Goal: Task Accomplishment & Management: Complete application form

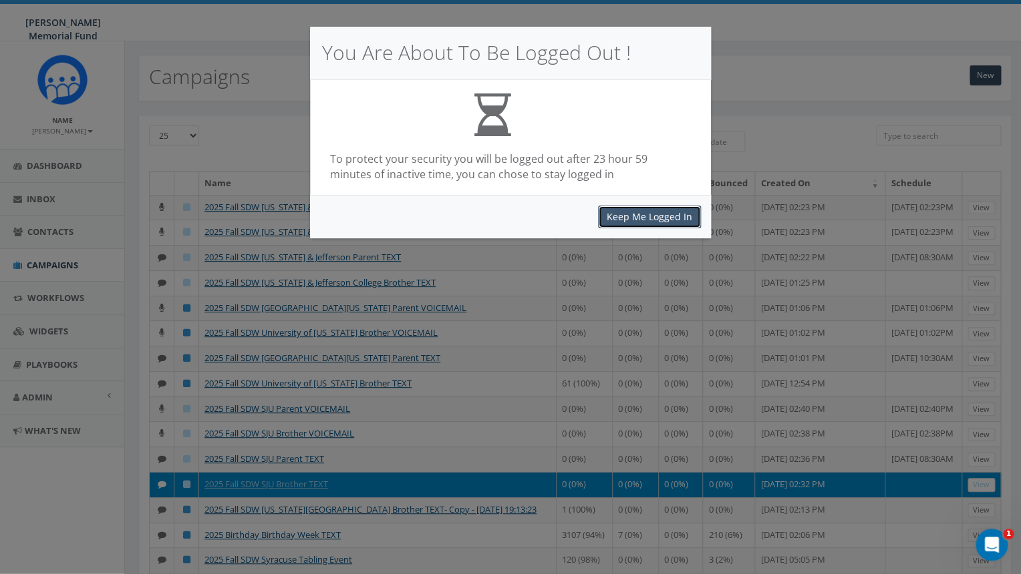
click at [626, 218] on button "Keep Me Logged In" at bounding box center [649, 217] width 103 height 23
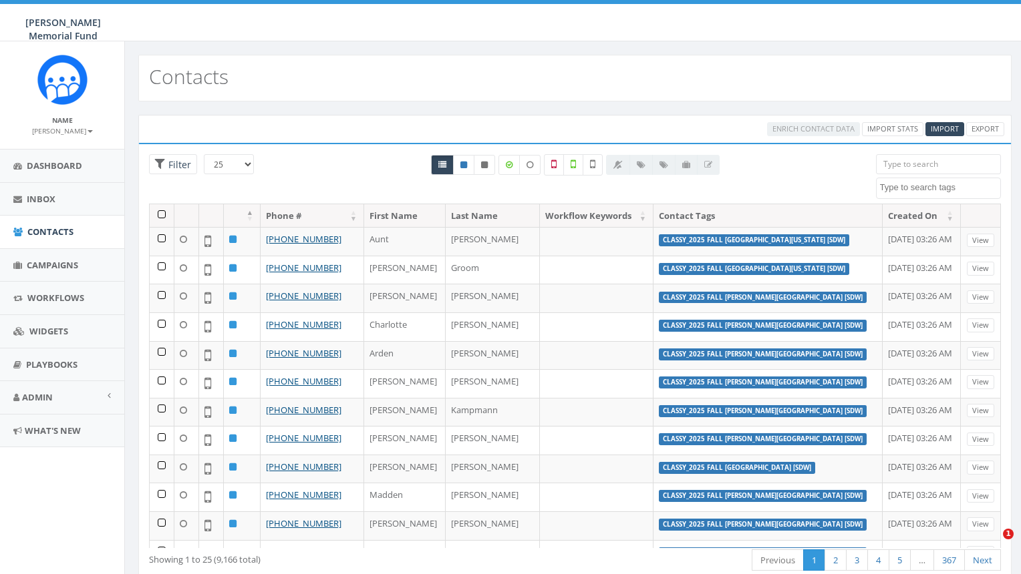
select select
click at [948, 131] on span "Import" at bounding box center [944, 129] width 28 height 10
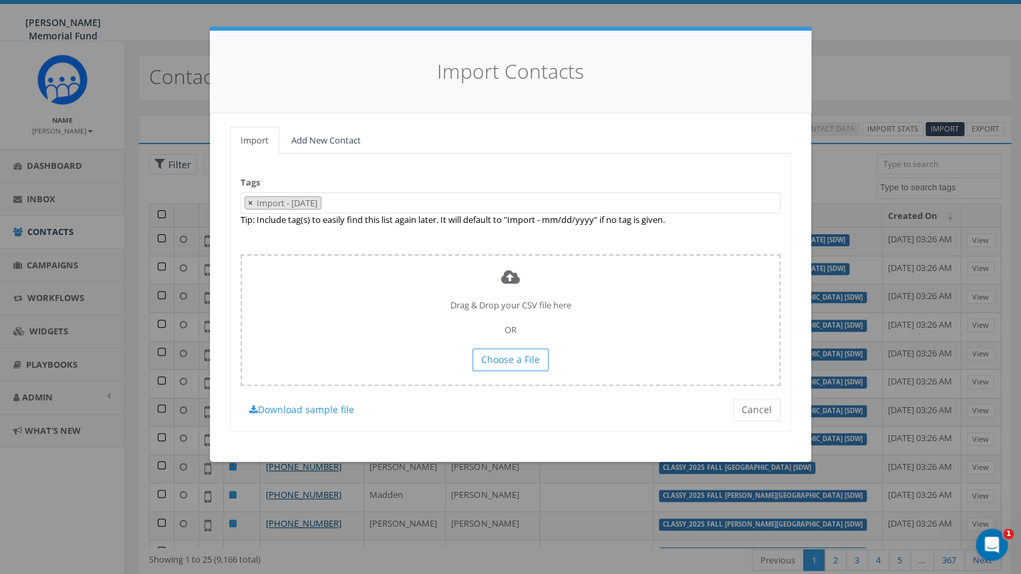
click at [250, 203] on span "×" at bounding box center [250, 203] width 5 height 12
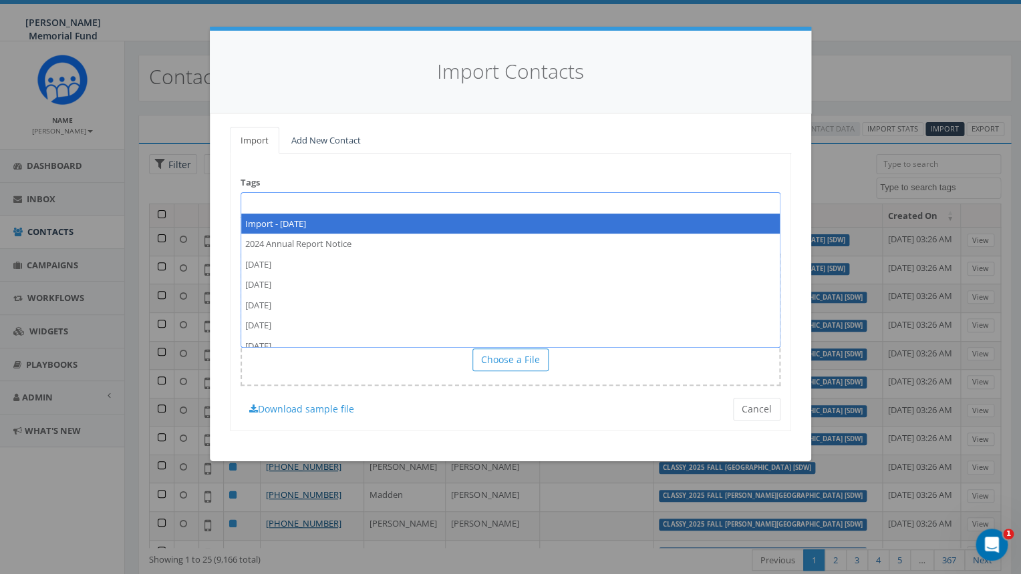
click at [262, 202] on span at bounding box center [510, 202] width 540 height 21
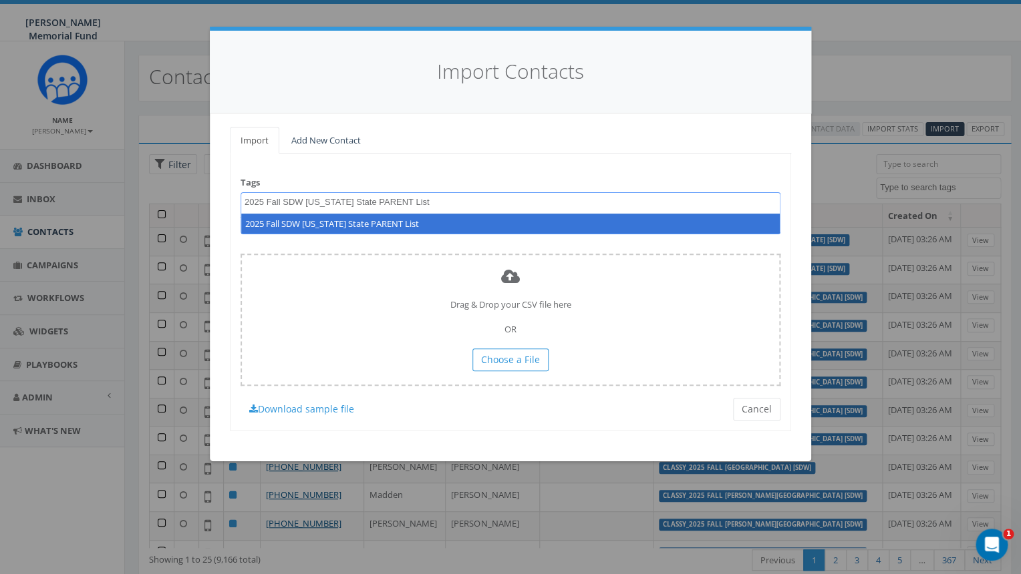
type textarea "2025 Fall SDW [US_STATE] State PARENT List"
select select "2025 Fall SDW [US_STATE] State PARENT List"
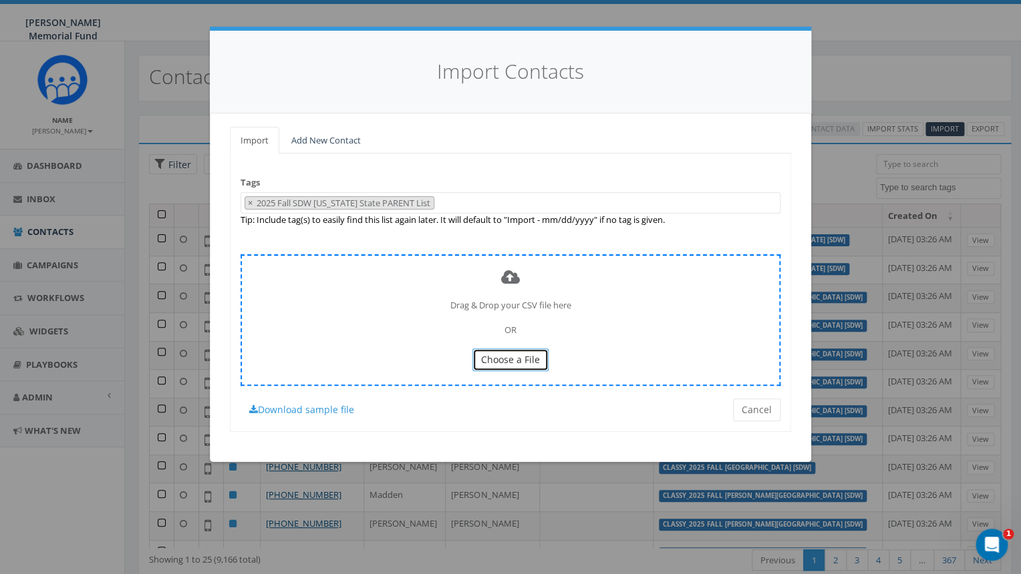
click at [502, 363] on span "Choose a File" at bounding box center [510, 359] width 59 height 13
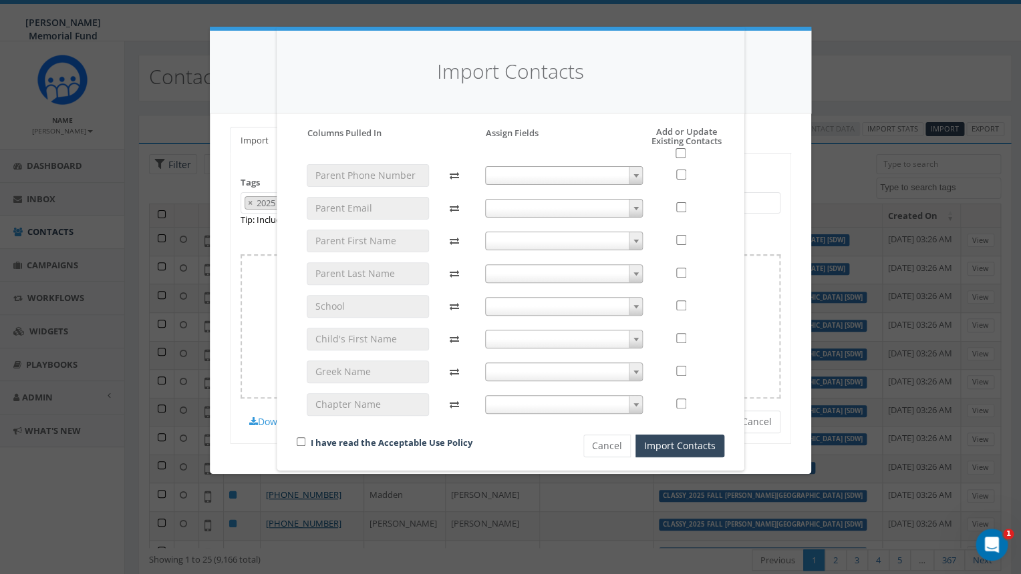
click at [557, 172] on span at bounding box center [564, 175] width 158 height 19
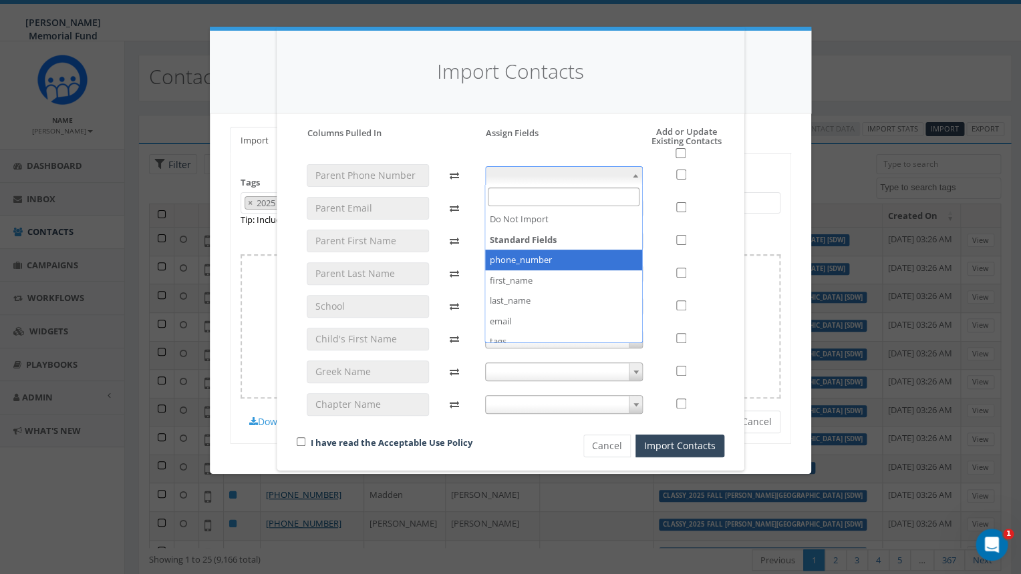
select select "phone_number"
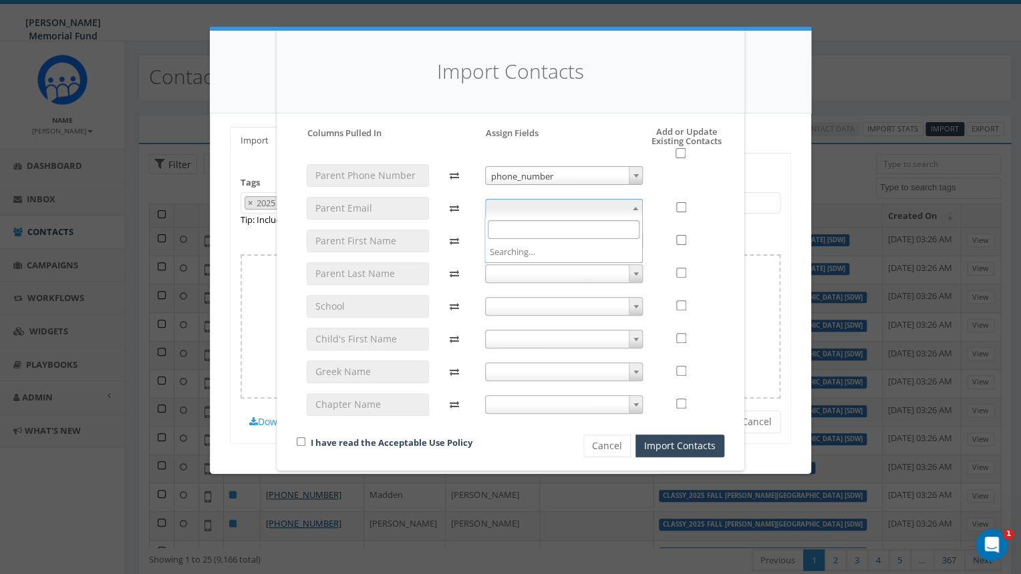
click at [544, 211] on span at bounding box center [564, 208] width 158 height 19
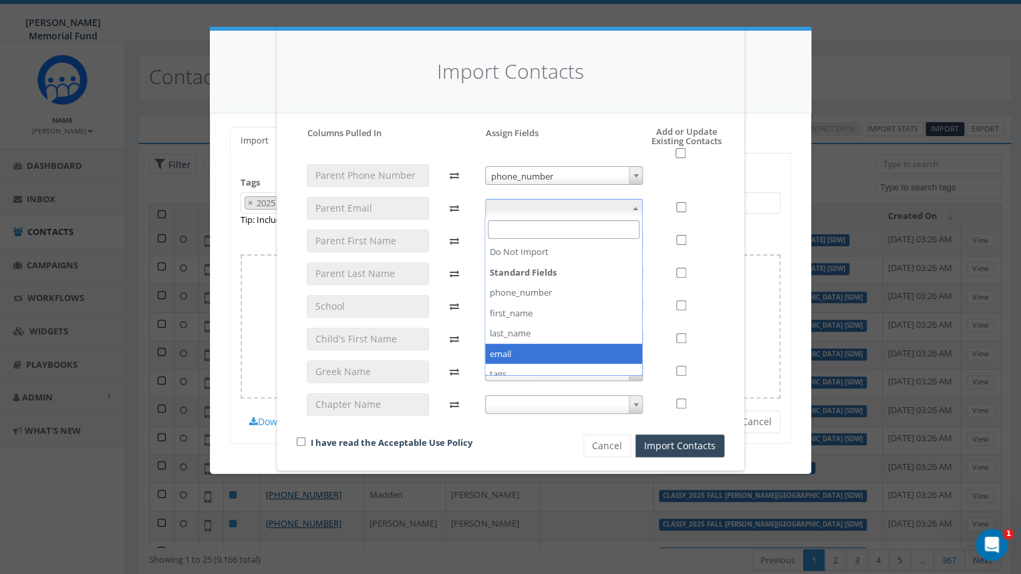
select select "email"
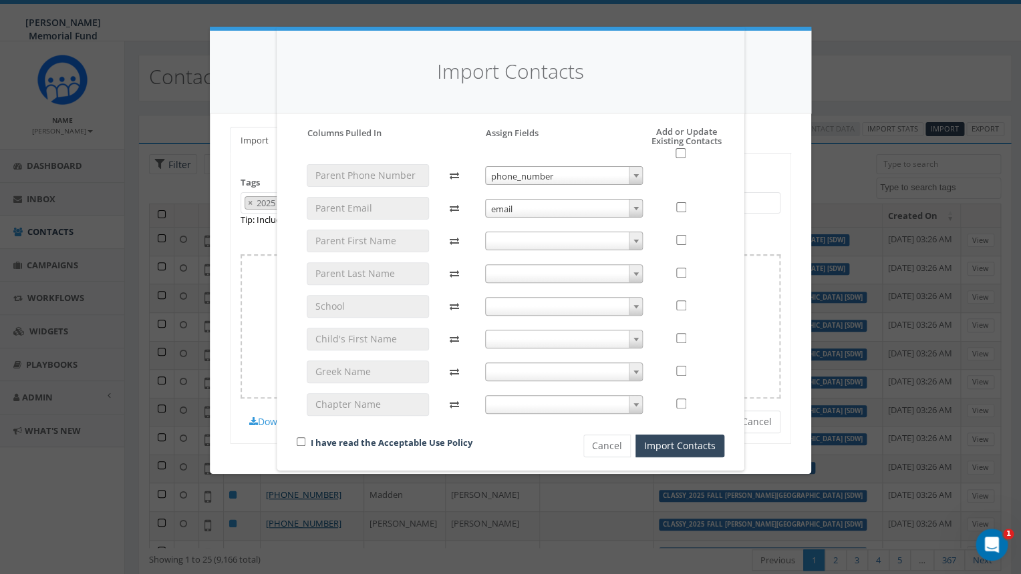
click at [546, 238] on span at bounding box center [564, 241] width 158 height 19
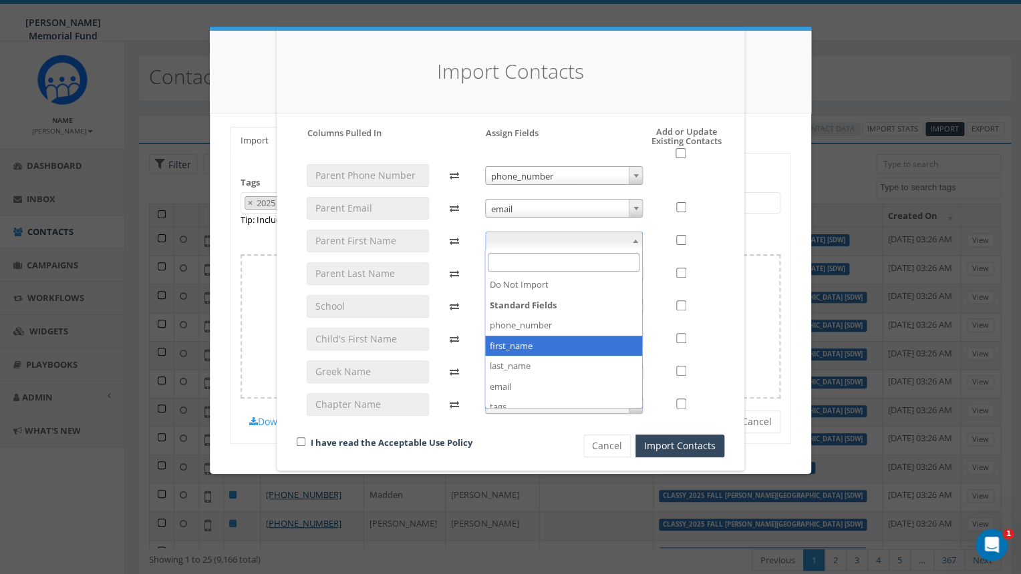
select select "first_name"
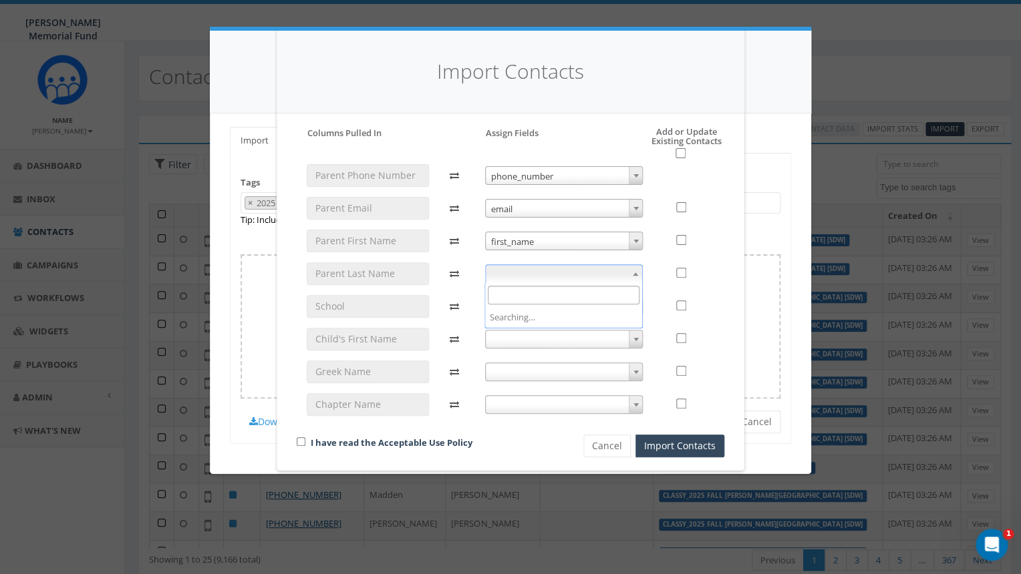
click at [542, 277] on span at bounding box center [564, 273] width 158 height 19
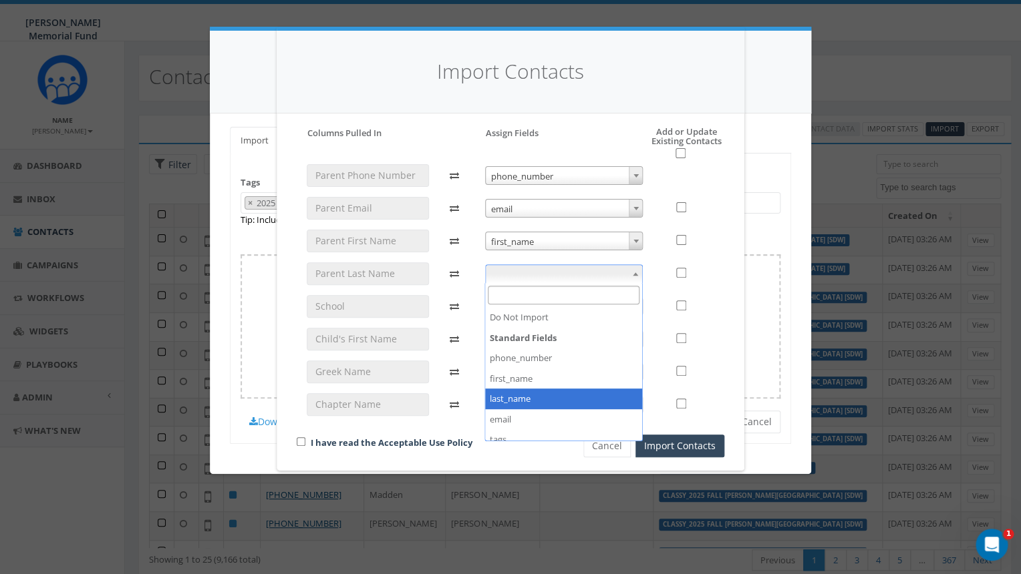
select select "last_name"
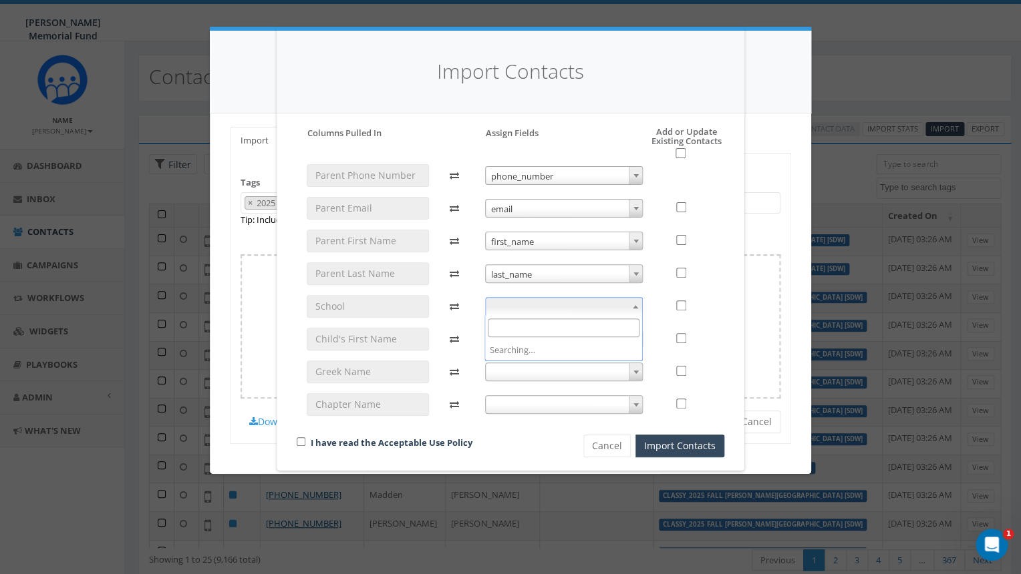
click at [542, 303] on span at bounding box center [564, 306] width 158 height 19
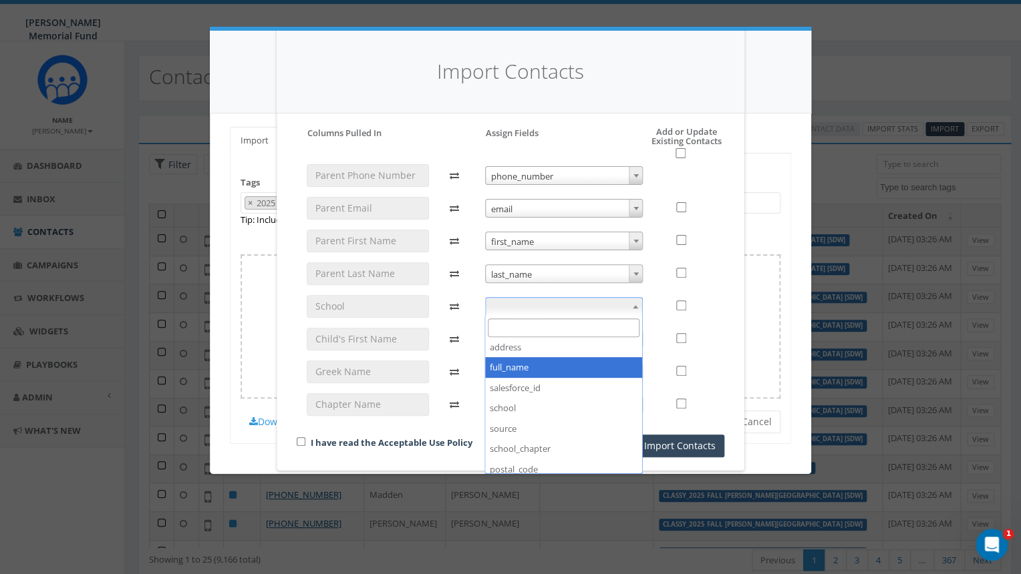
scroll to position [172, 0]
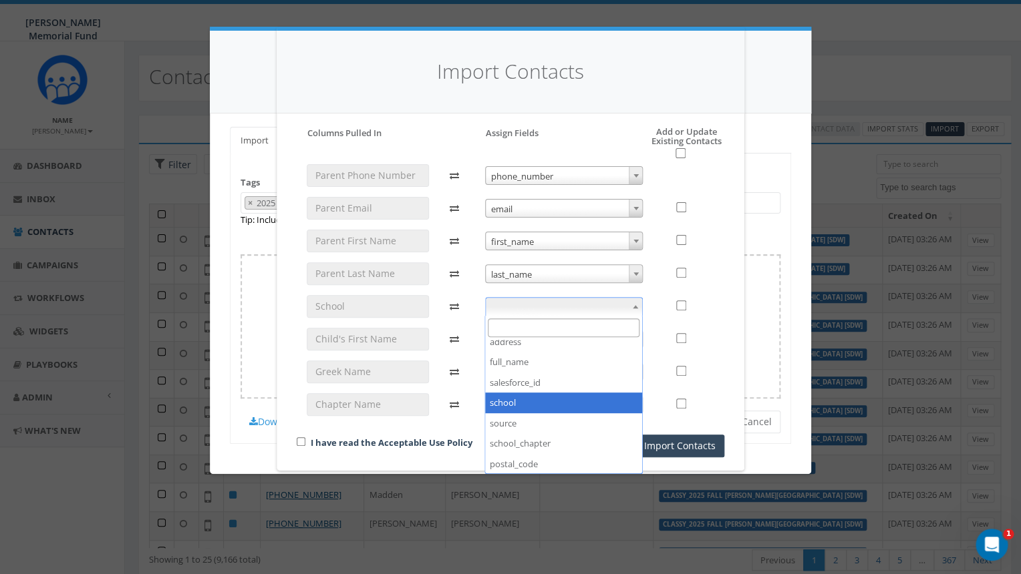
select select "school"
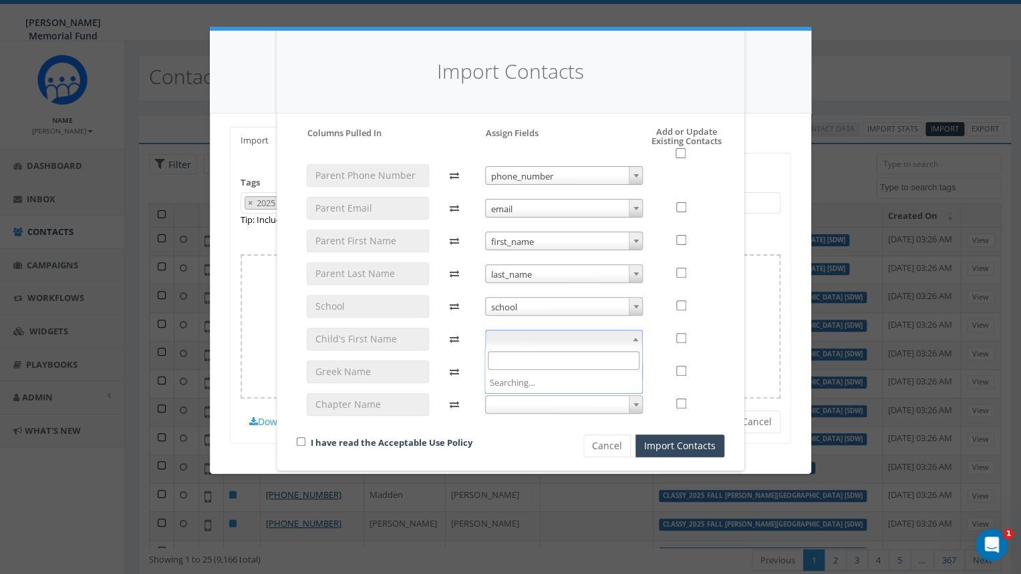
click at [537, 341] on span at bounding box center [564, 339] width 158 height 19
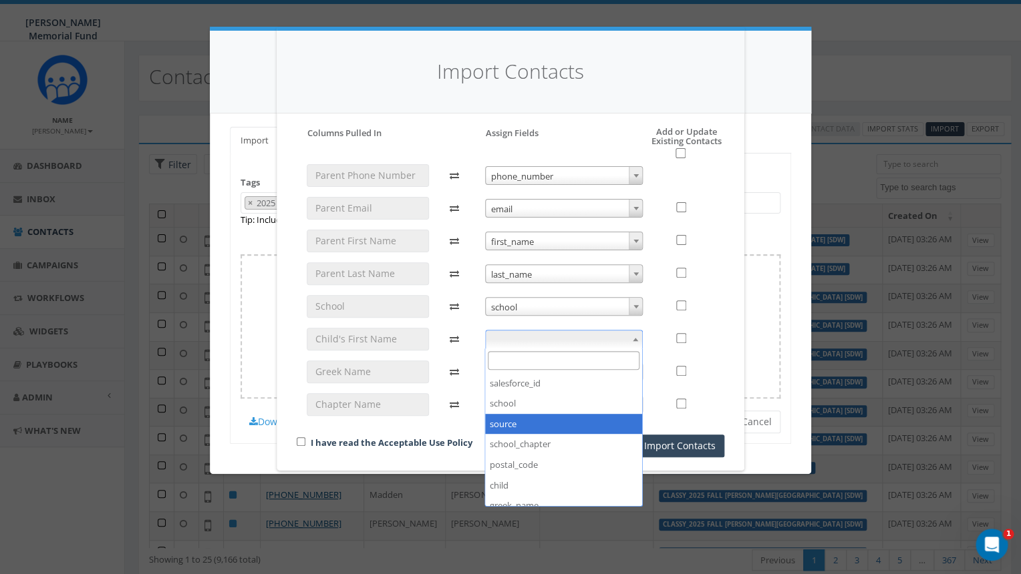
scroll to position [220, 0]
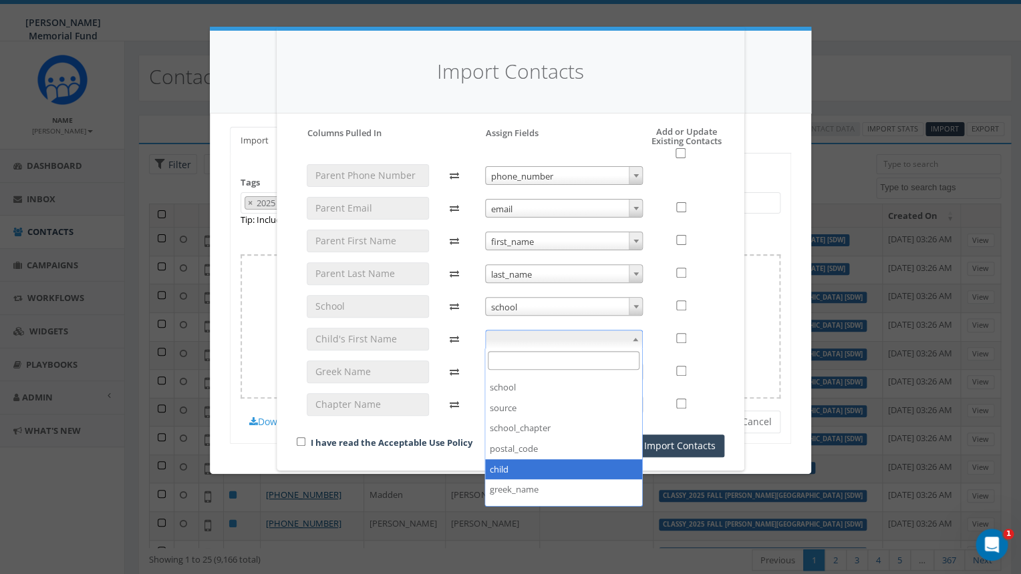
select select "child"
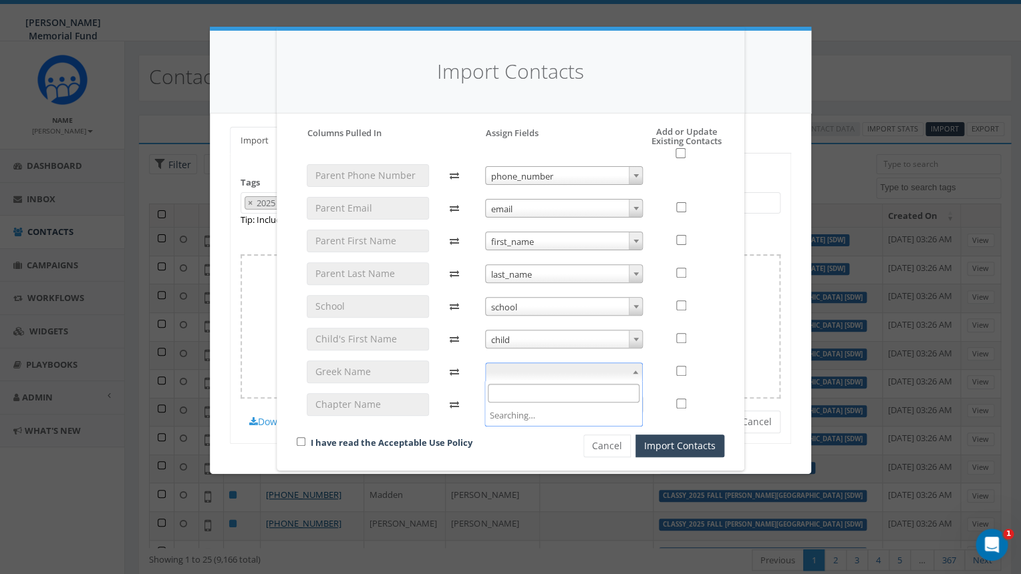
click at [529, 372] on span at bounding box center [564, 372] width 158 height 19
click at [285, 411] on div "Please accept policy to proceed Please map phone number field to proceed Column…" at bounding box center [511, 292] width 468 height 357
click at [612, 407] on span at bounding box center [564, 404] width 158 height 19
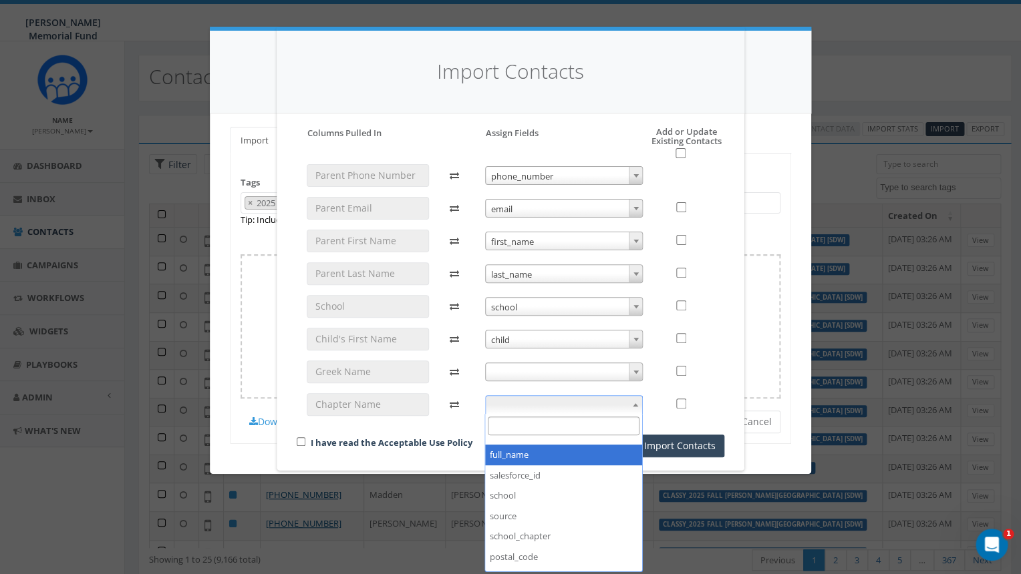
scroll to position [194, 0]
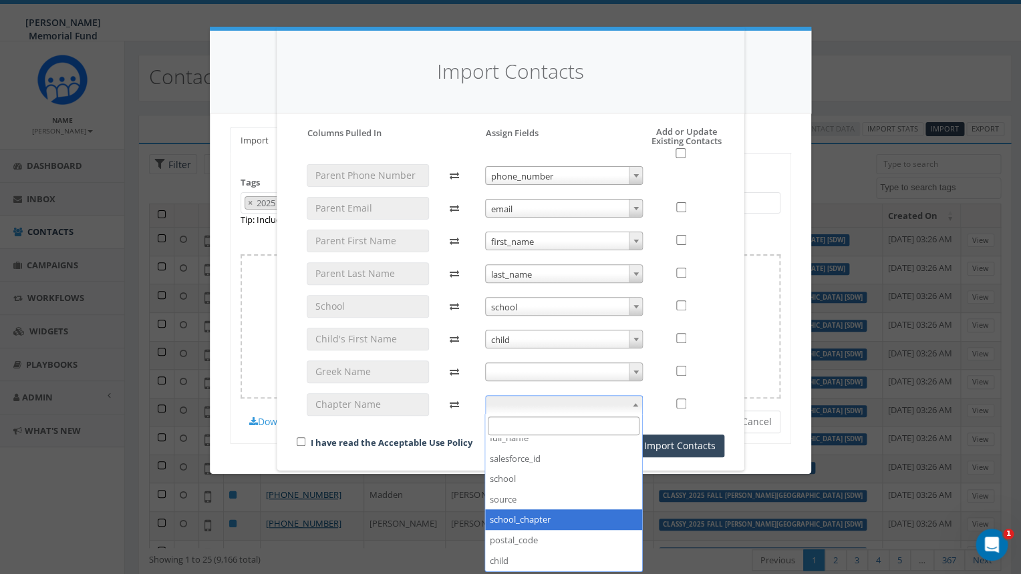
select select "school_chapter"
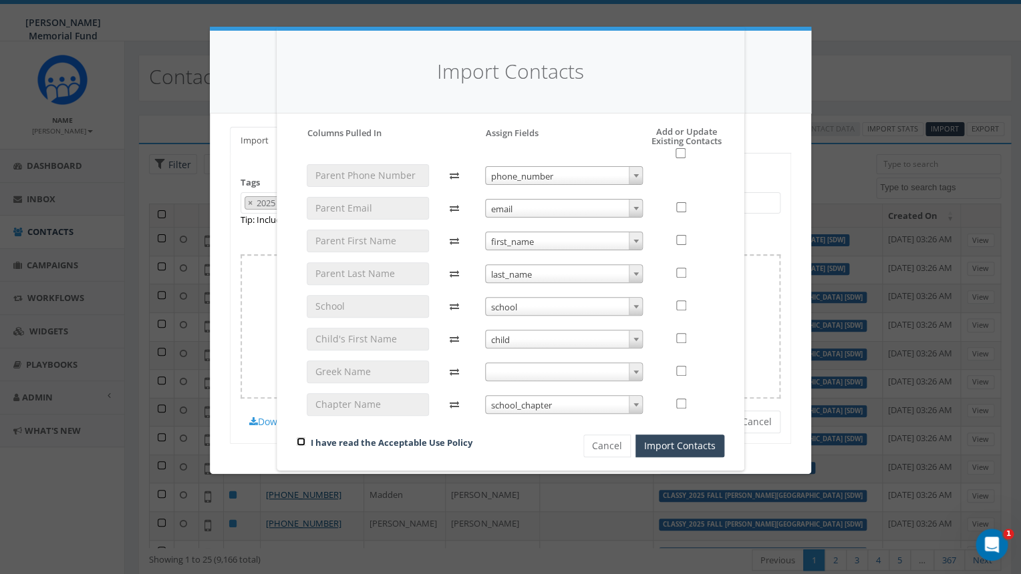
click at [303, 446] on input "checkbox" at bounding box center [301, 441] width 9 height 9
checkbox input "true"
click at [678, 152] on input "checkbox" at bounding box center [680, 153] width 10 height 10
checkbox input "true"
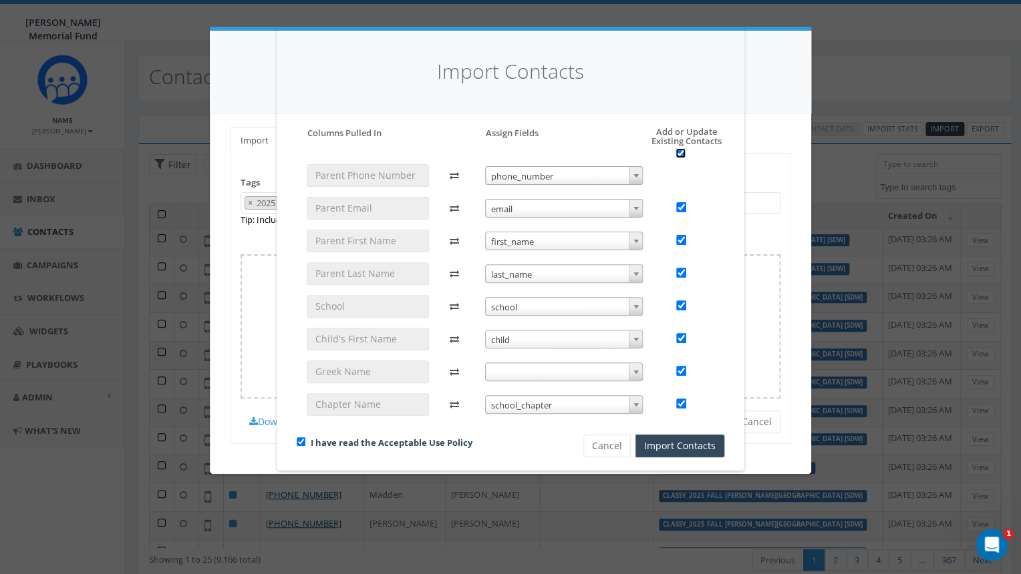
checkbox input "true"
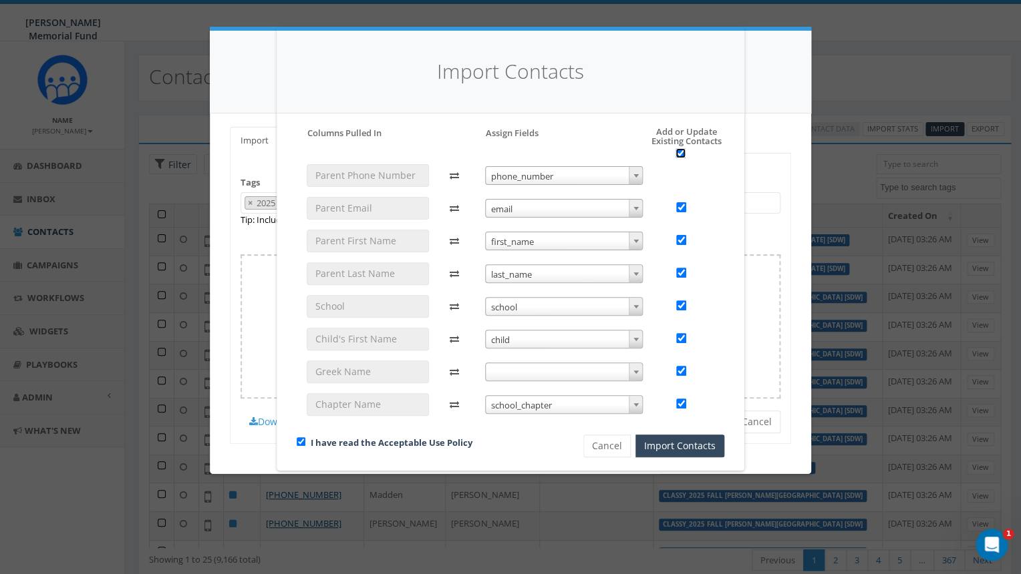
checkbox input "true"
click at [655, 445] on button "Import Contacts" at bounding box center [679, 446] width 89 height 23
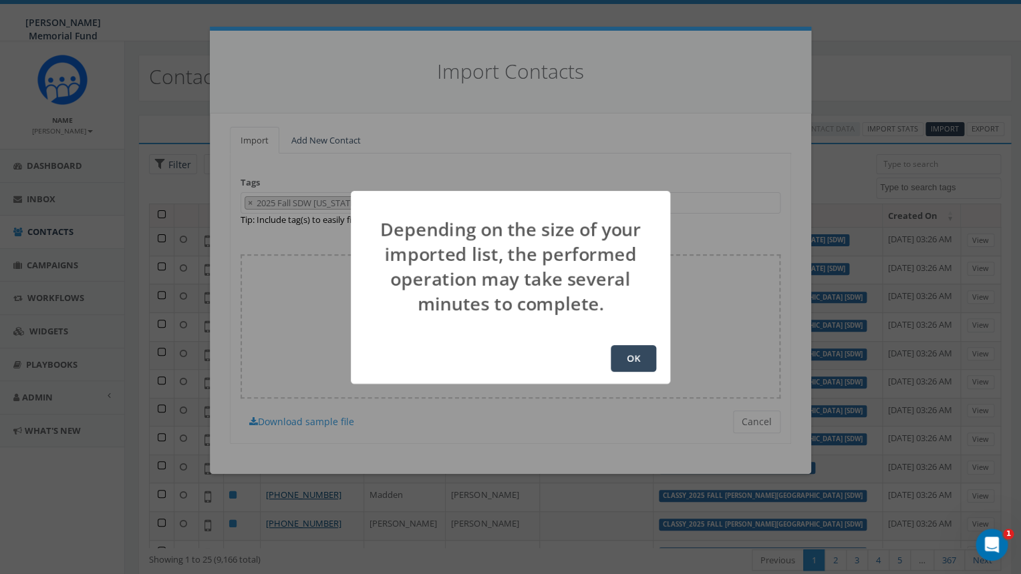
click at [636, 357] on button "OK" at bounding box center [632, 358] width 45 height 27
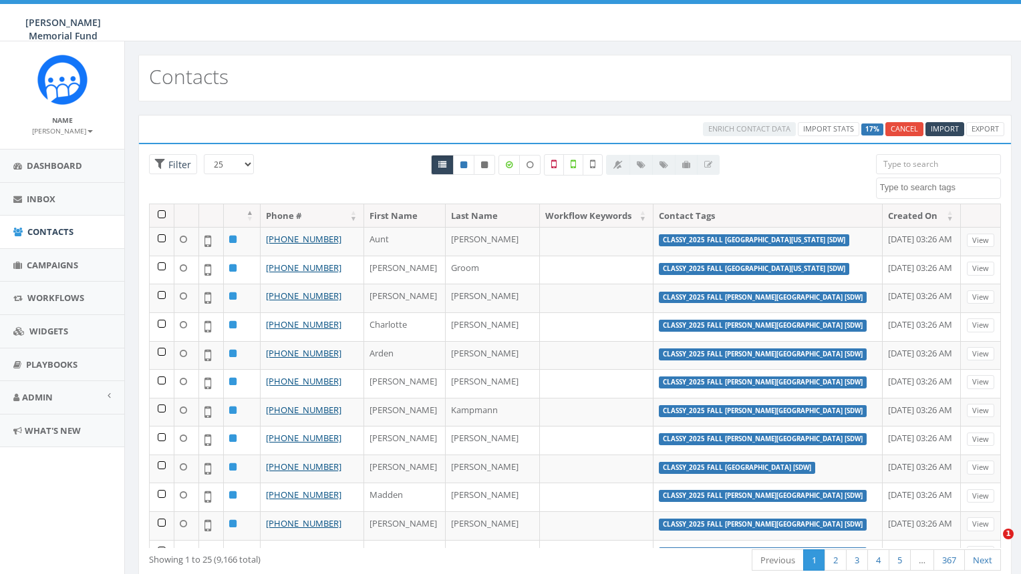
select select
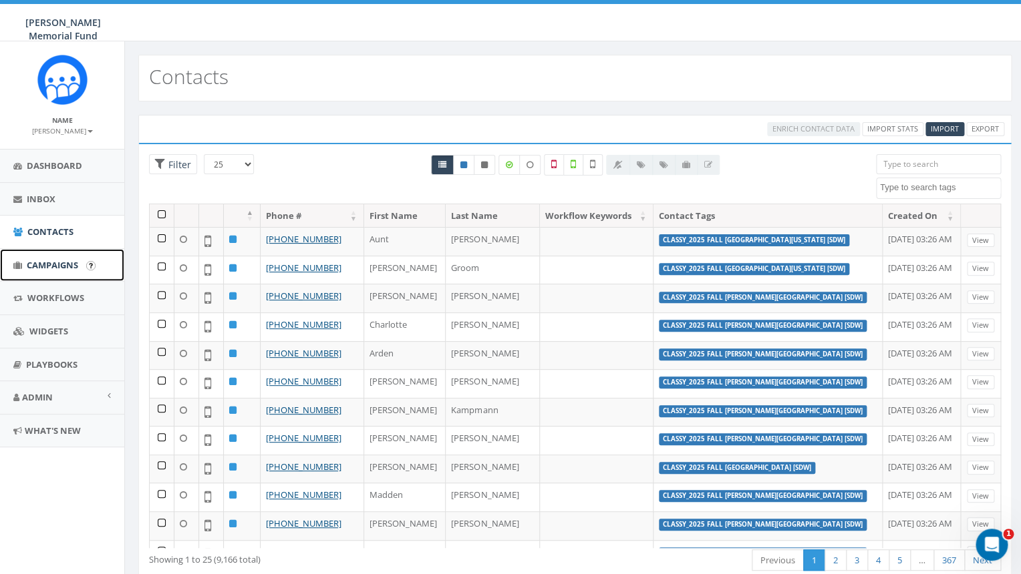
click at [49, 268] on span "Campaigns" at bounding box center [52, 265] width 51 height 12
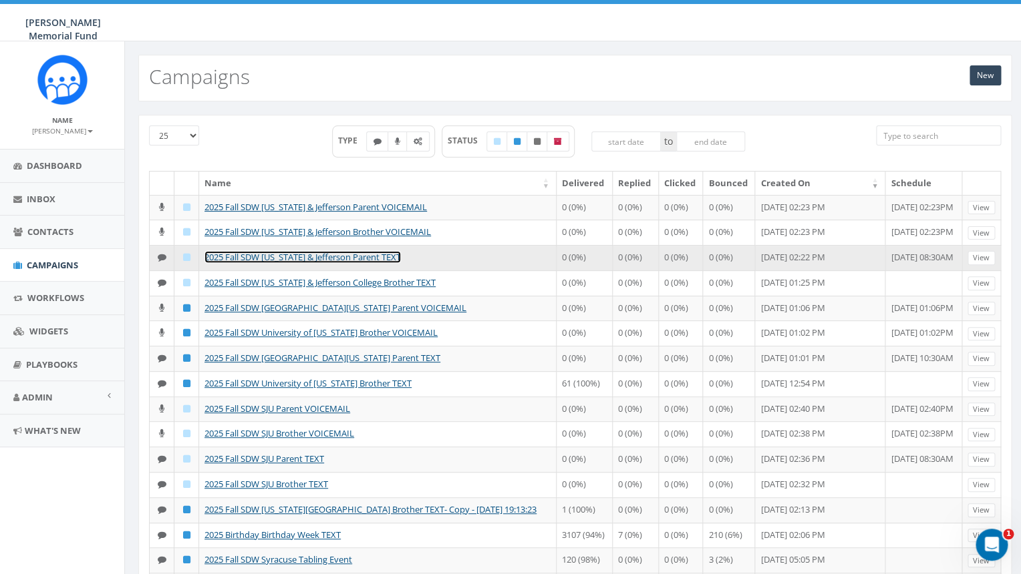
click at [295, 263] on link "2025 Fall SDW [US_STATE] & Jefferson Parent TEXT" at bounding box center [302, 257] width 196 height 12
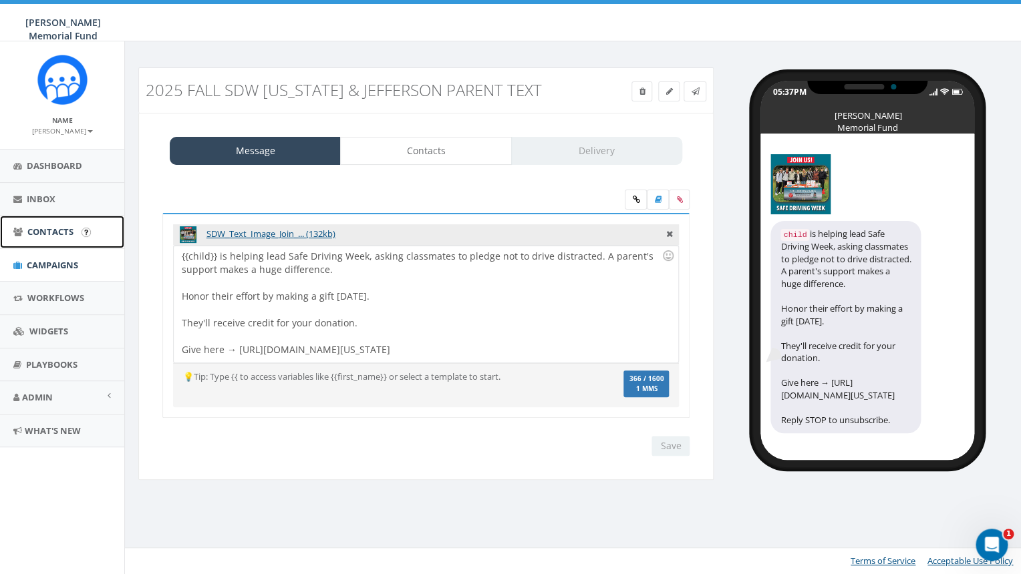
click at [48, 233] on span "Contacts" at bounding box center [50, 232] width 46 height 12
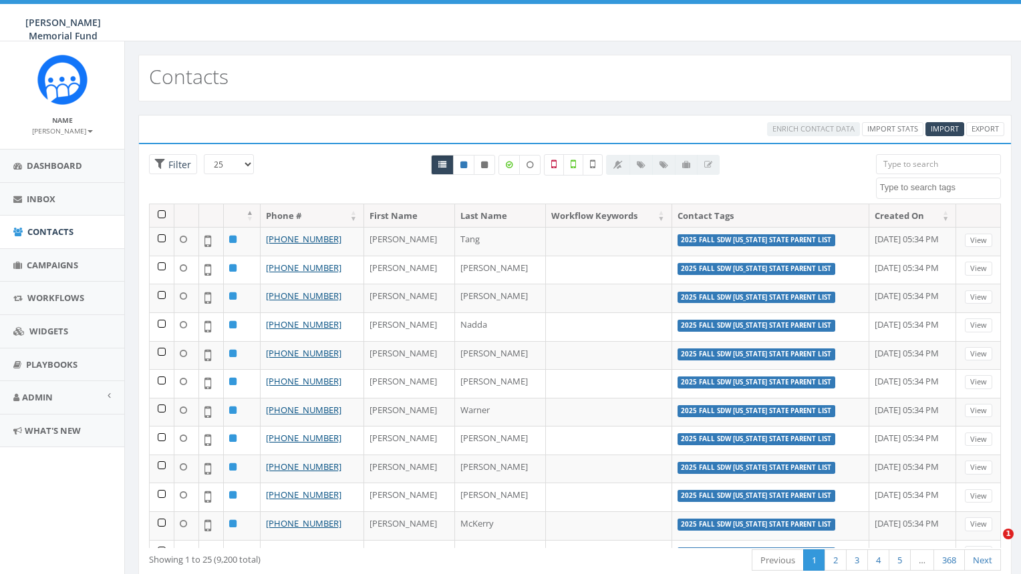
select select
click at [952, 128] on span "Import" at bounding box center [944, 129] width 28 height 10
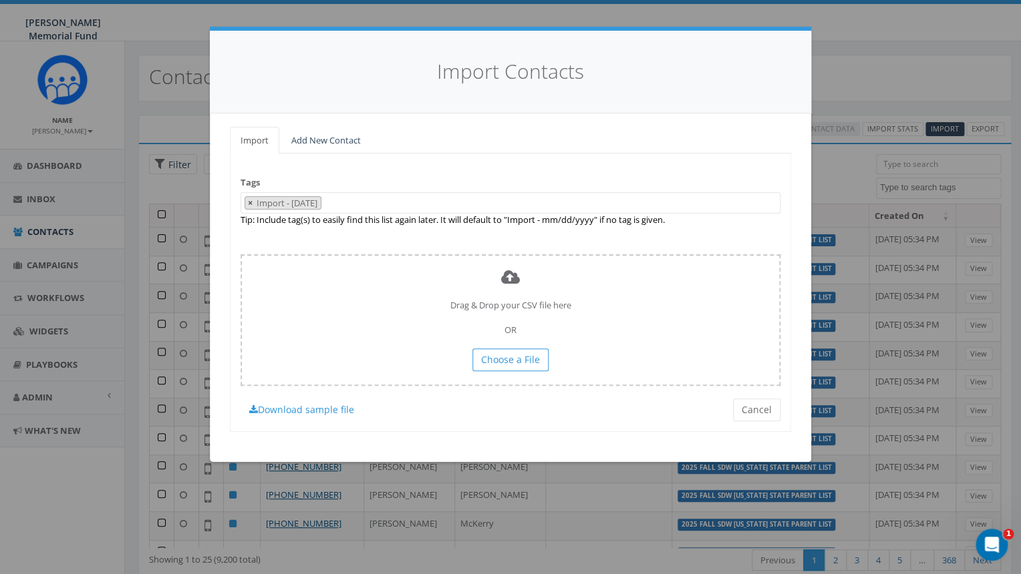
click at [251, 205] on span "×" at bounding box center [250, 203] width 5 height 12
select select
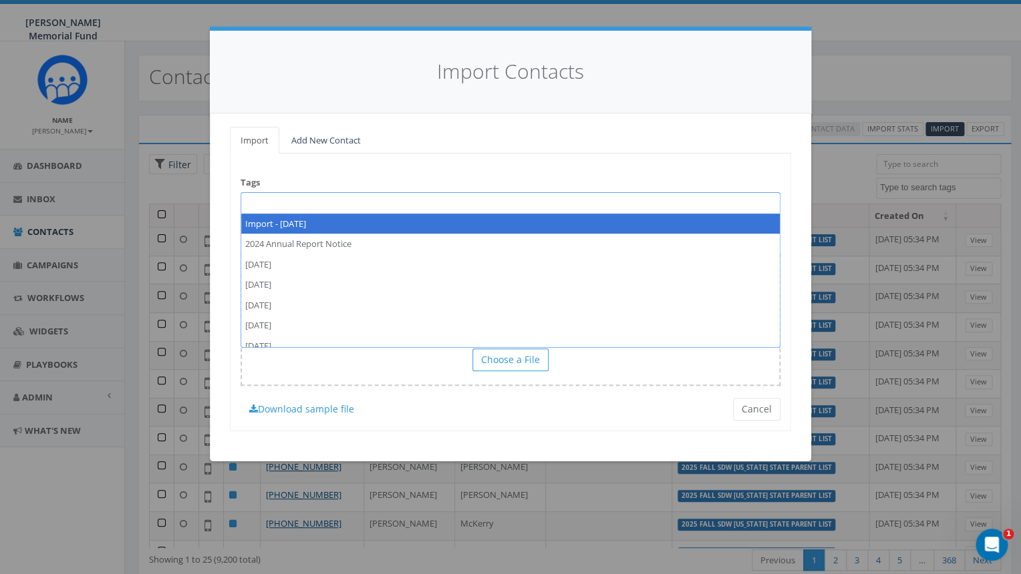
click at [256, 208] on span at bounding box center [510, 202] width 540 height 21
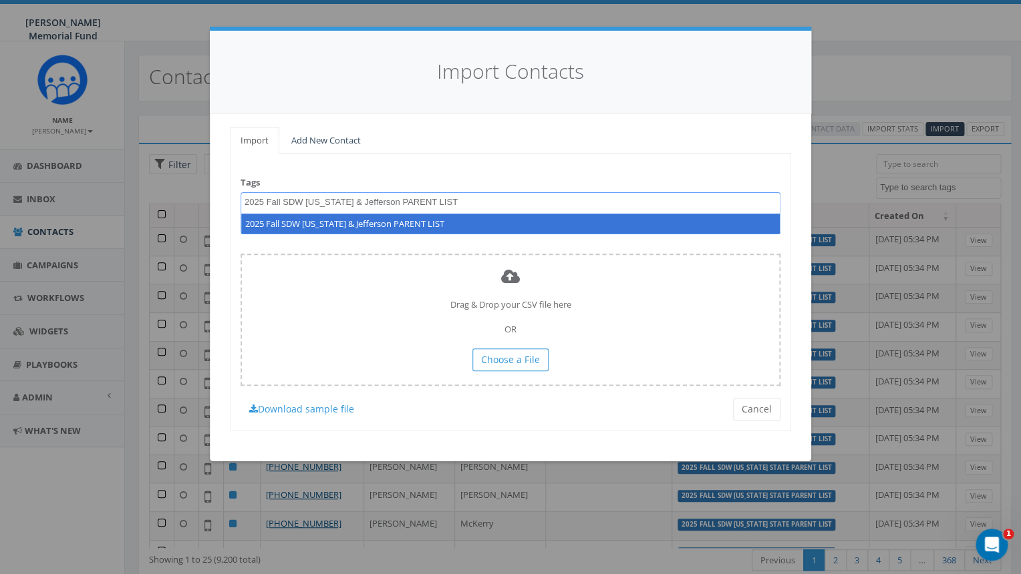
type textarea "2025 Fall SDW [US_STATE] & Jefferson PARENT LIST"
select select "2025 Fall SDW [US_STATE] & Jefferson PARENT LIST"
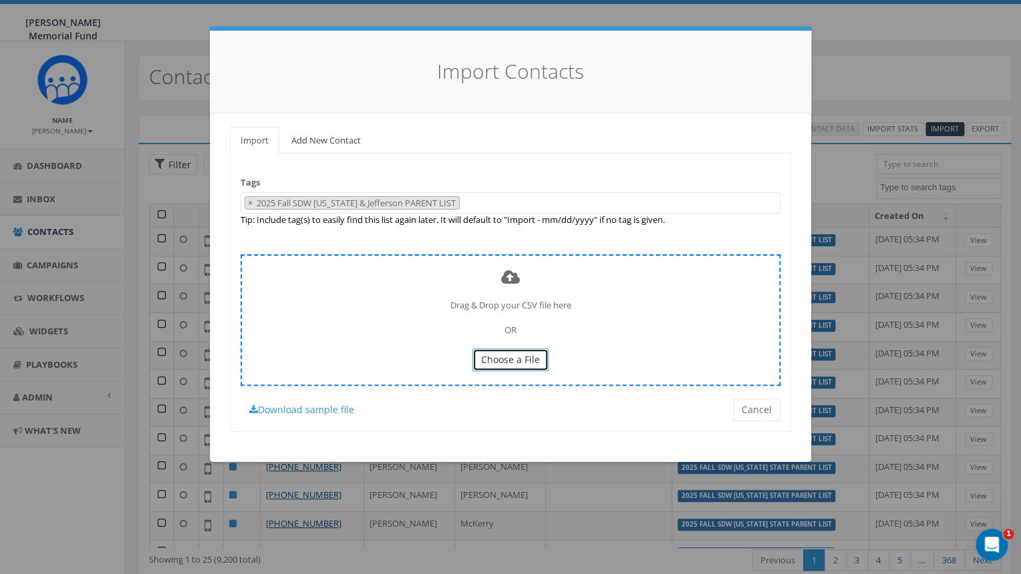
click at [495, 357] on span "Choose a File" at bounding box center [510, 359] width 59 height 13
click at [520, 361] on span "Choose a File" at bounding box center [510, 359] width 59 height 13
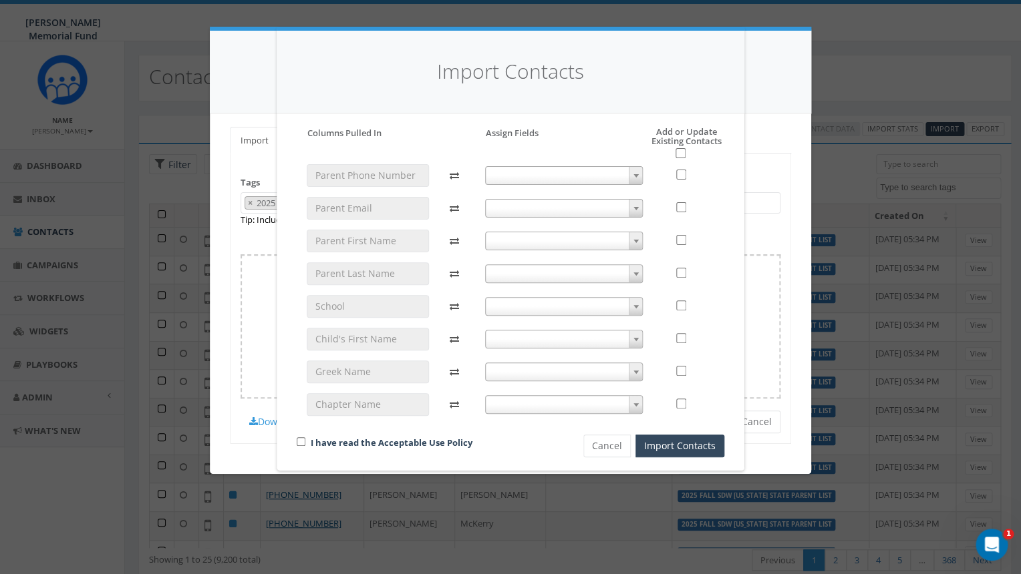
click at [636, 176] on b at bounding box center [635, 175] width 5 height 3
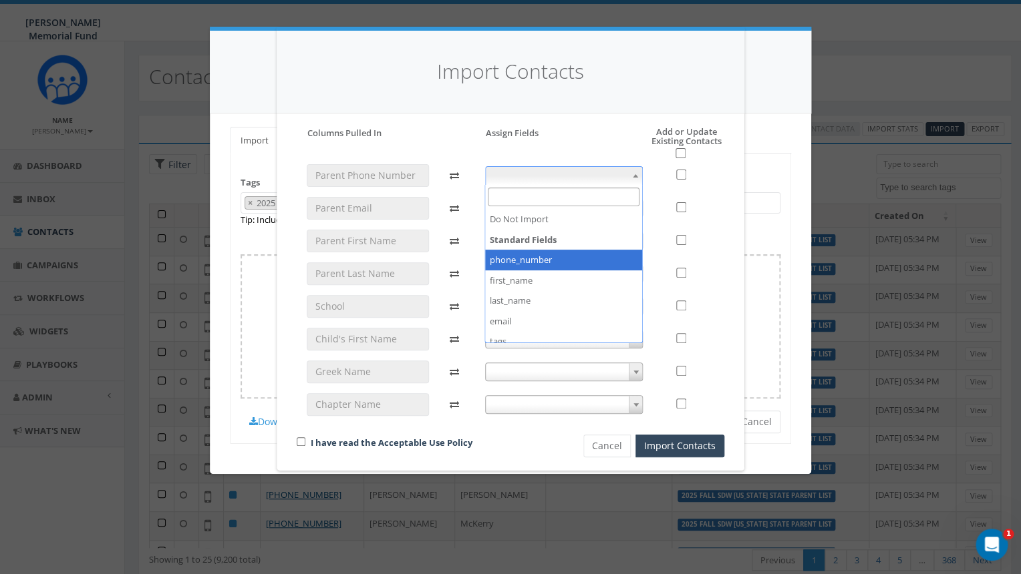
select select "phone_number"
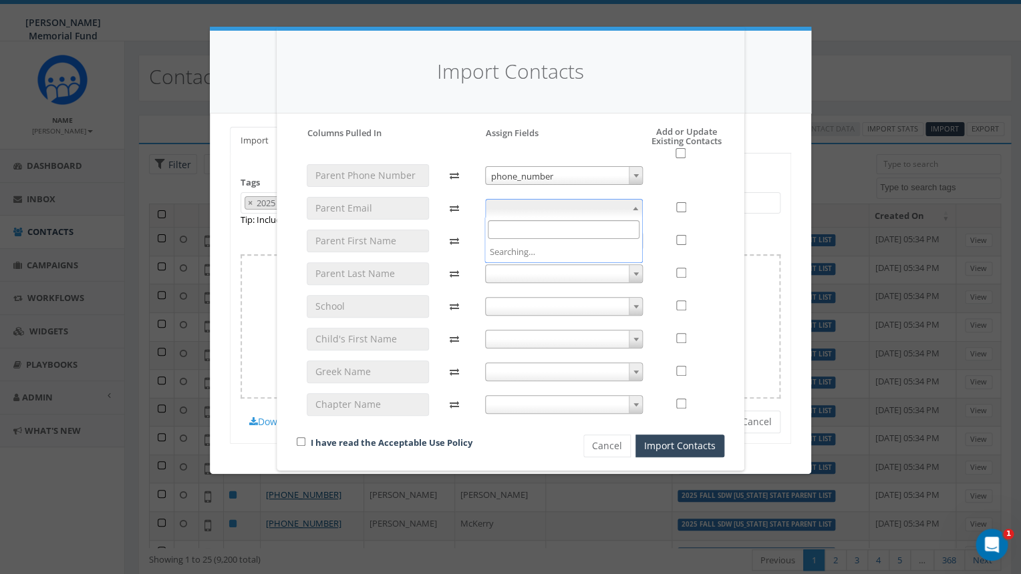
click at [629, 212] on span at bounding box center [634, 208] width 13 height 17
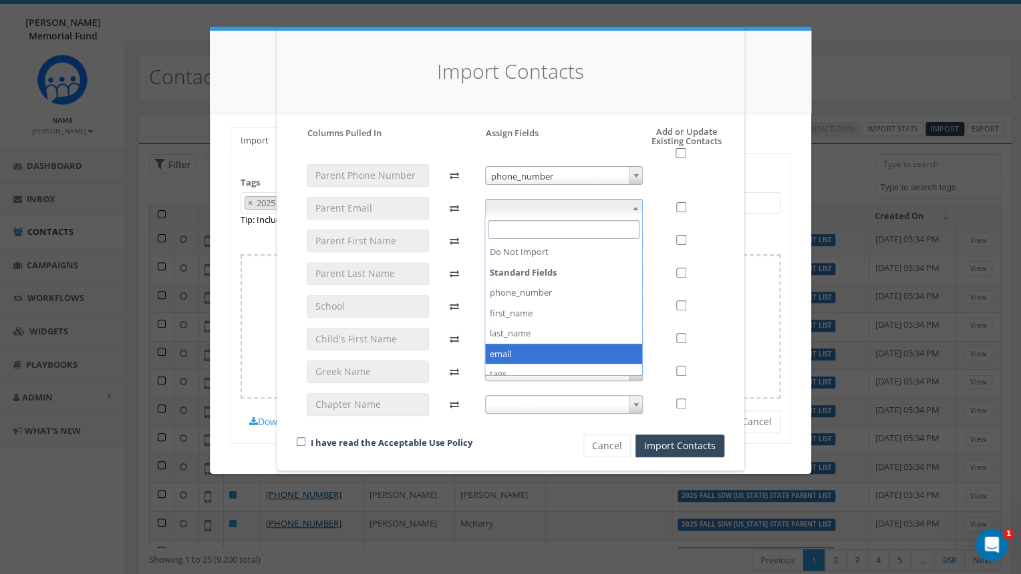
select select "email"
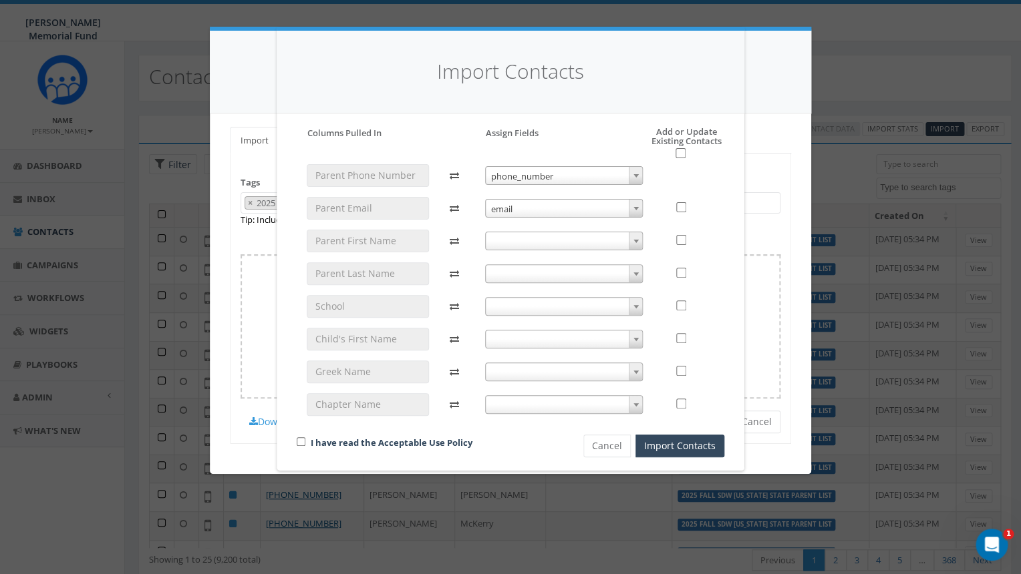
click at [628, 243] on span at bounding box center [564, 241] width 158 height 19
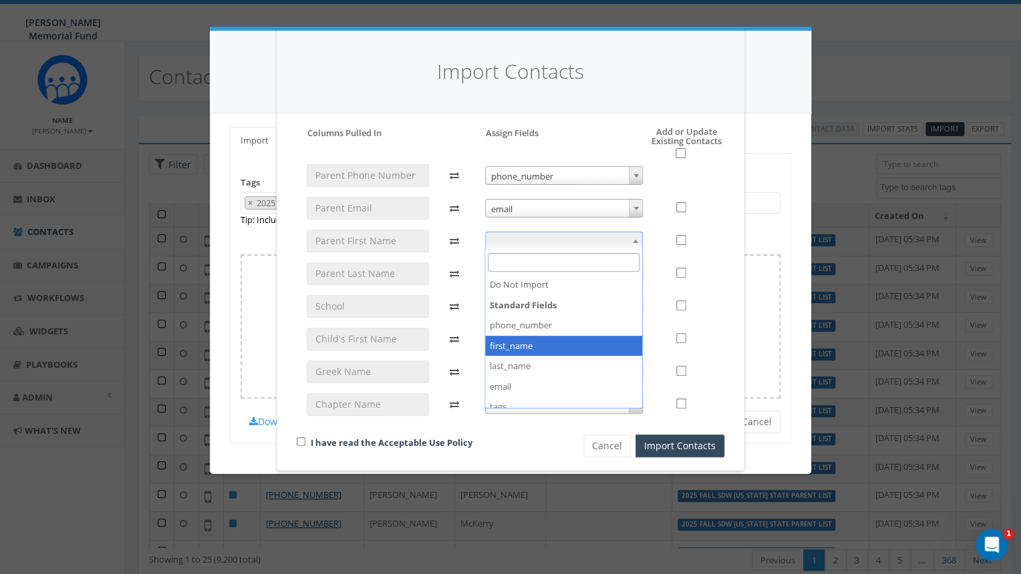
select select "first_name"
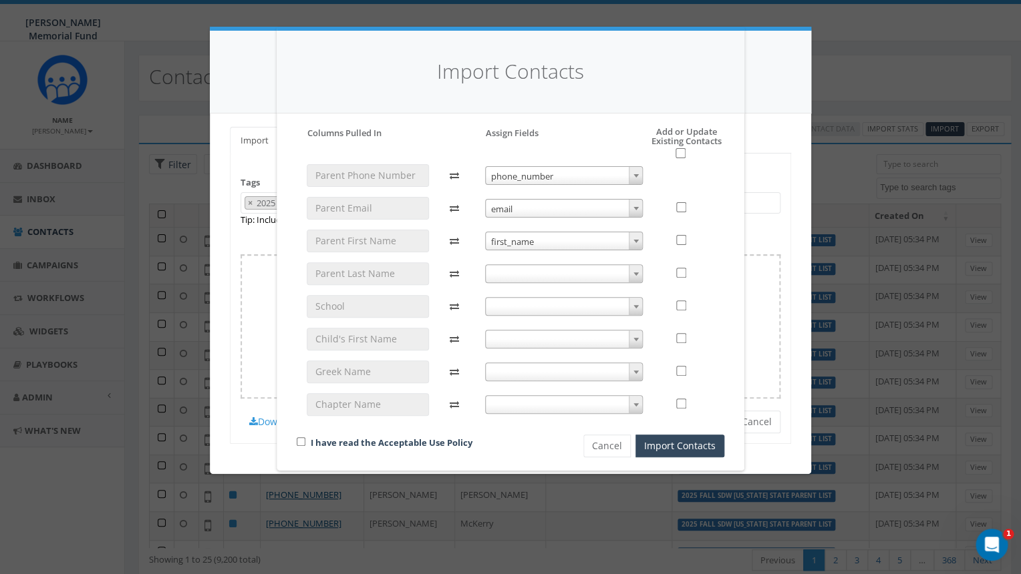
click at [588, 271] on span at bounding box center [564, 273] width 158 height 19
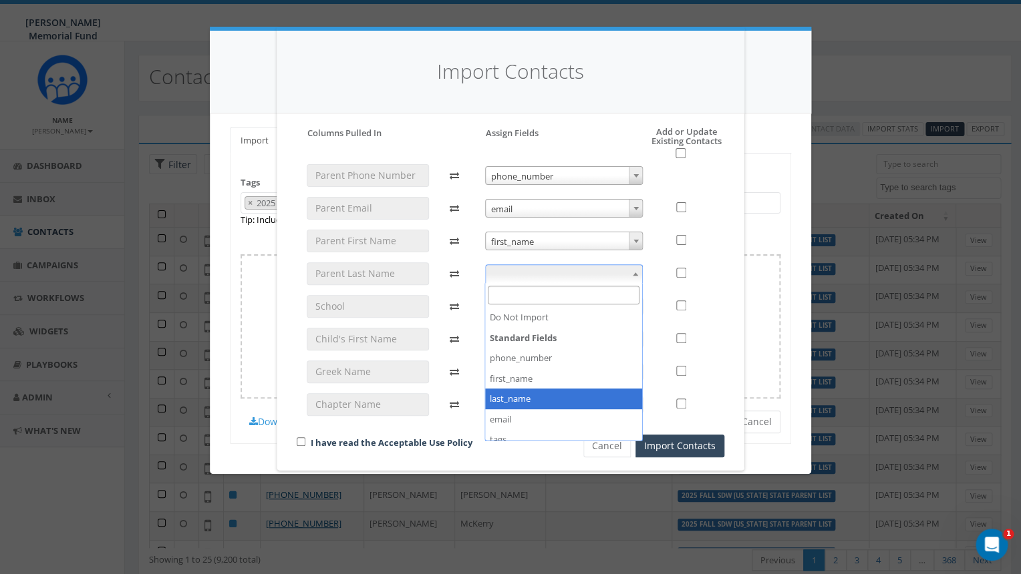
select select "last_name"
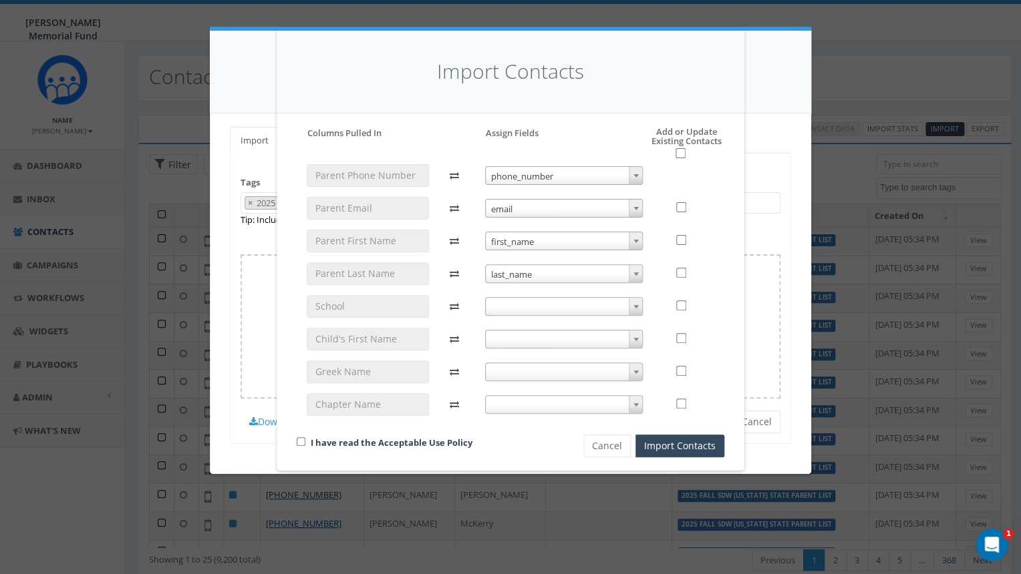
click at [585, 306] on span at bounding box center [564, 306] width 158 height 19
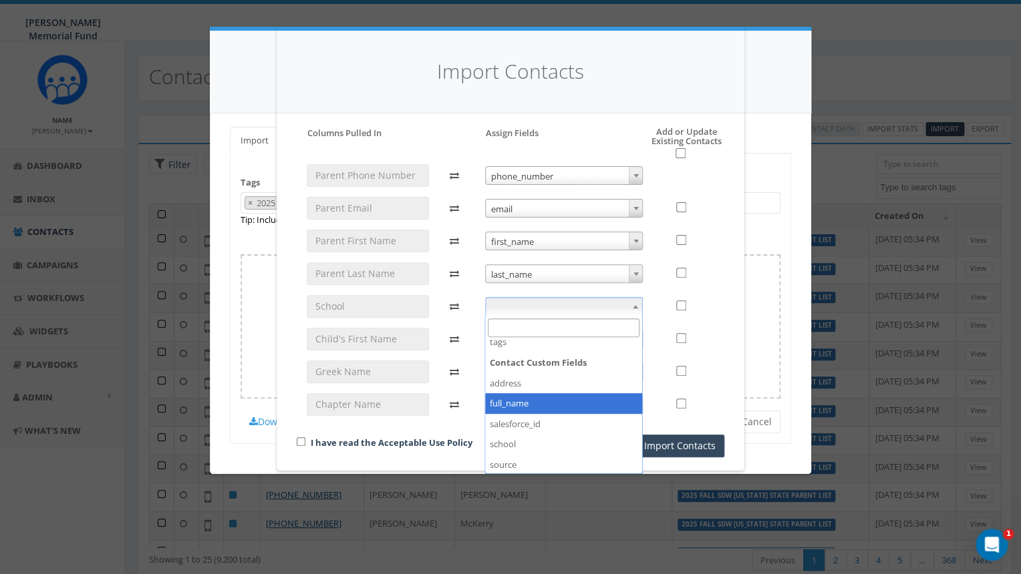
scroll to position [132, 0]
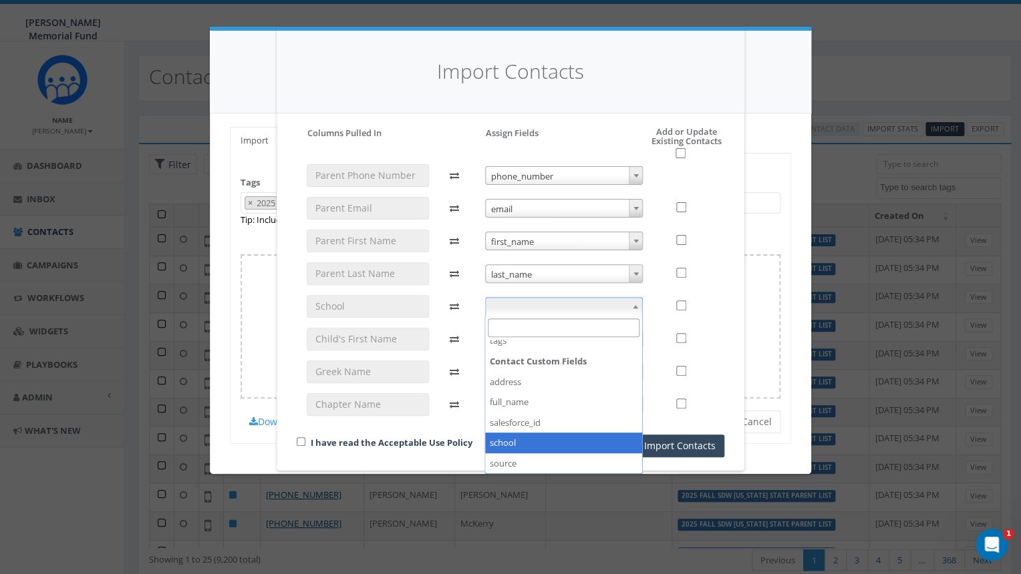
select select "school"
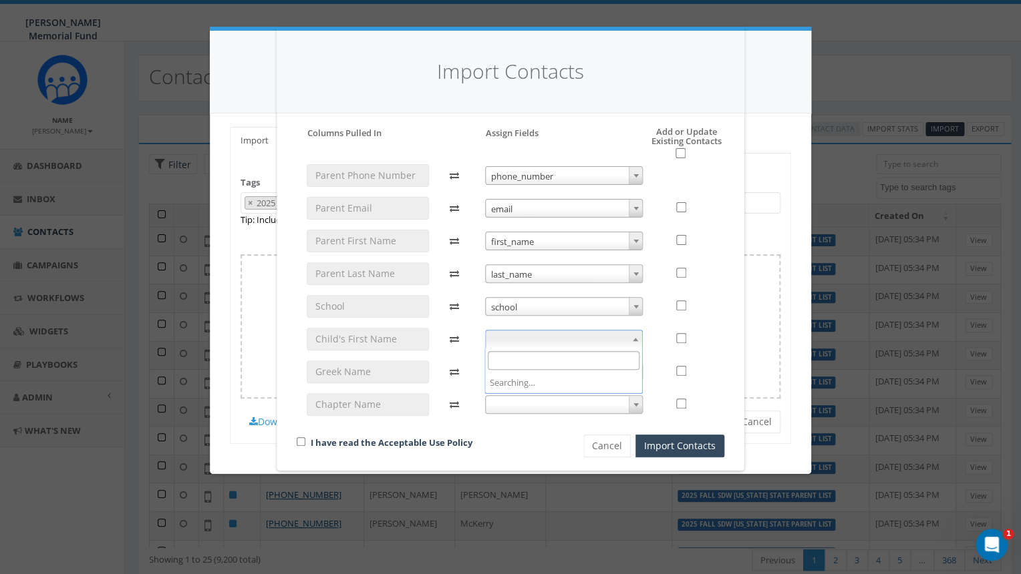
click at [592, 338] on span at bounding box center [564, 339] width 158 height 19
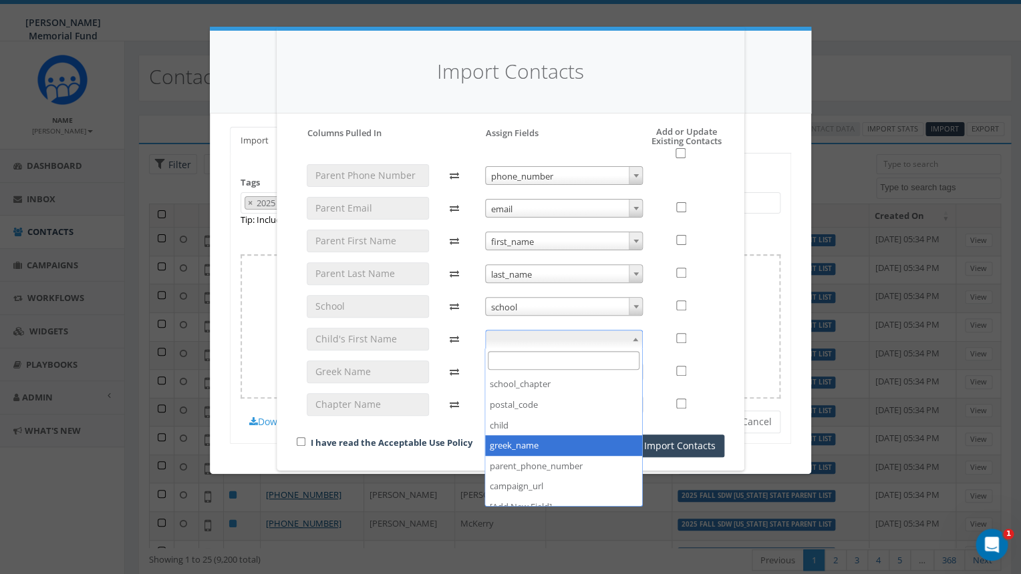
scroll to position [264, 0]
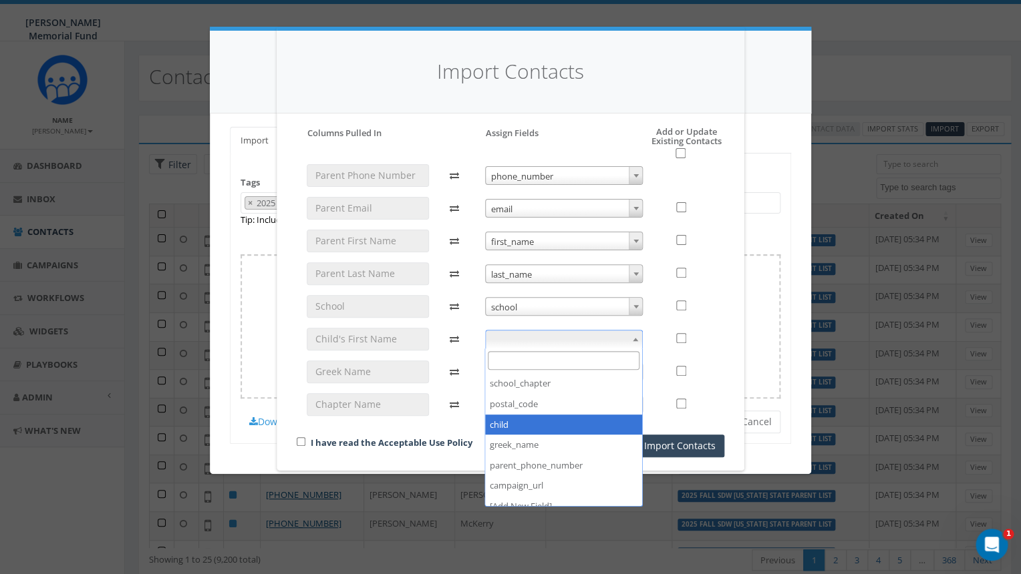
select select "child"
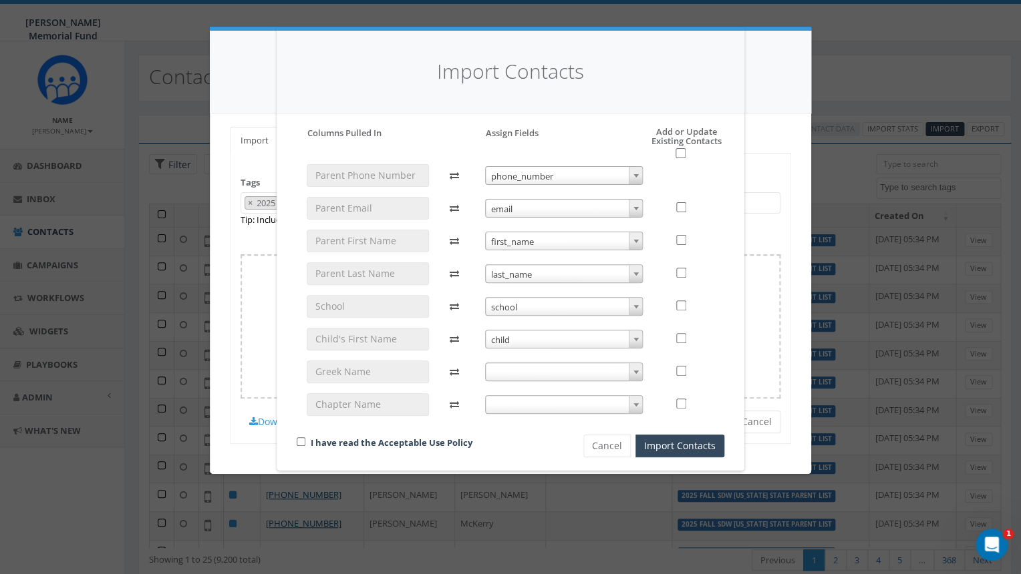
click at [504, 405] on span at bounding box center [564, 404] width 158 height 19
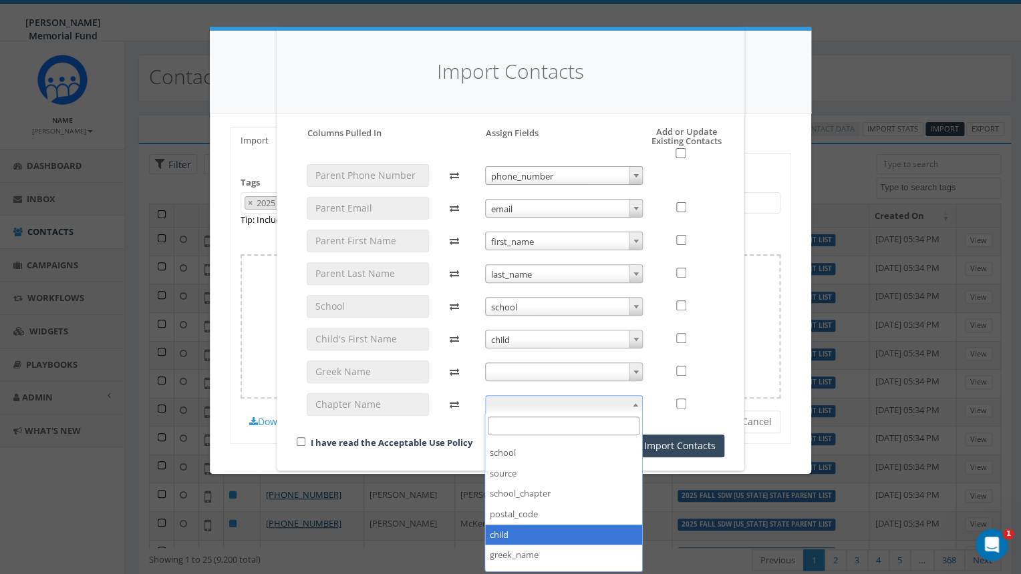
scroll to position [226, 0]
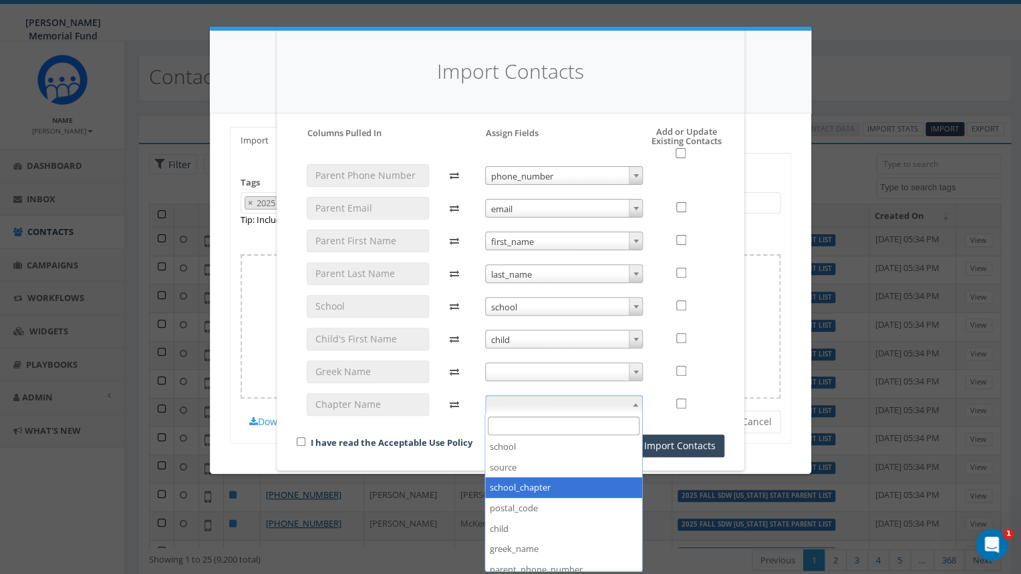
select select "school_chapter"
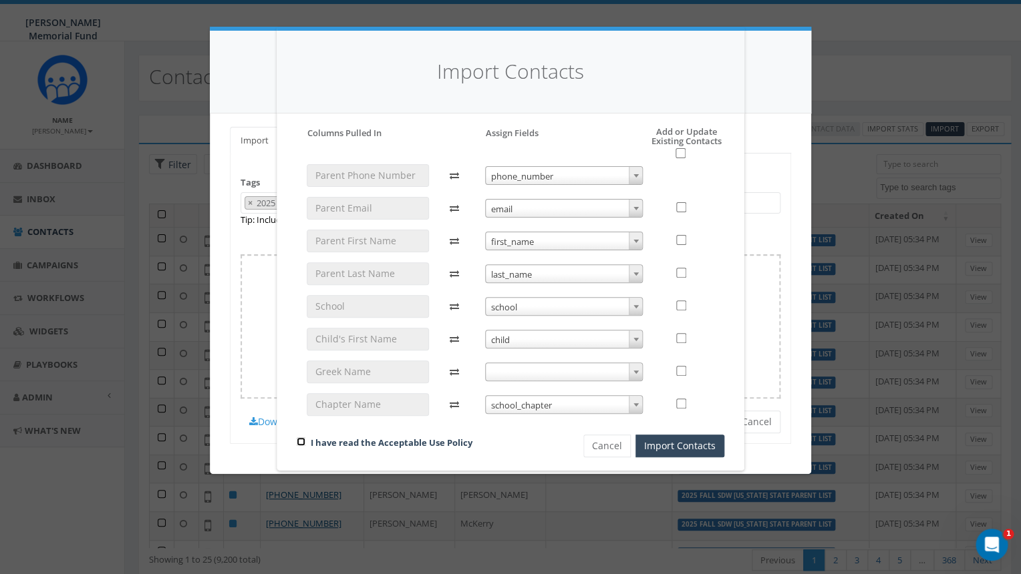
click at [301, 444] on input "checkbox" at bounding box center [301, 441] width 9 height 9
checkbox input "true"
click at [685, 158] on input "checkbox" at bounding box center [680, 153] width 10 height 10
checkbox input "true"
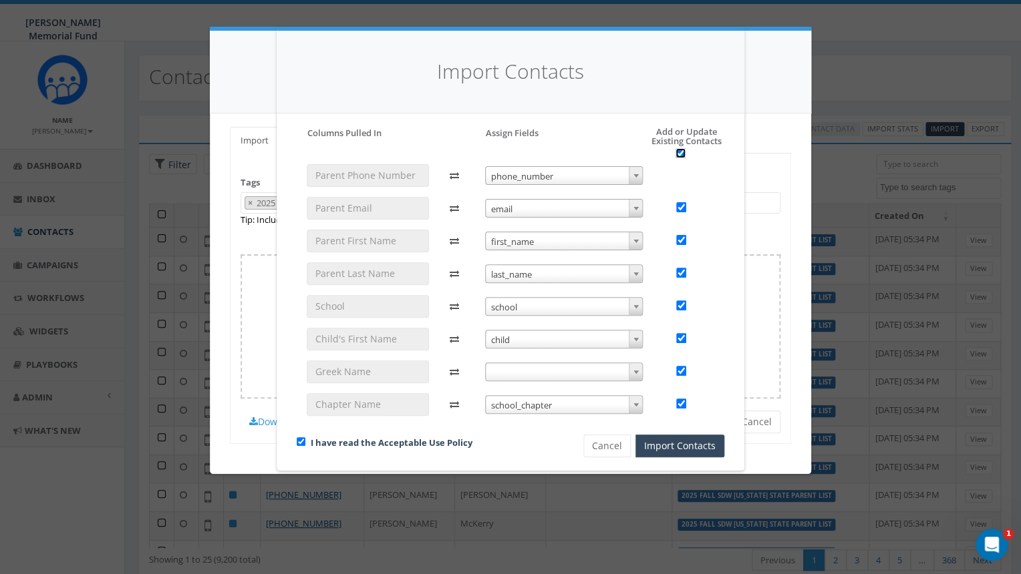
checkbox input "true"
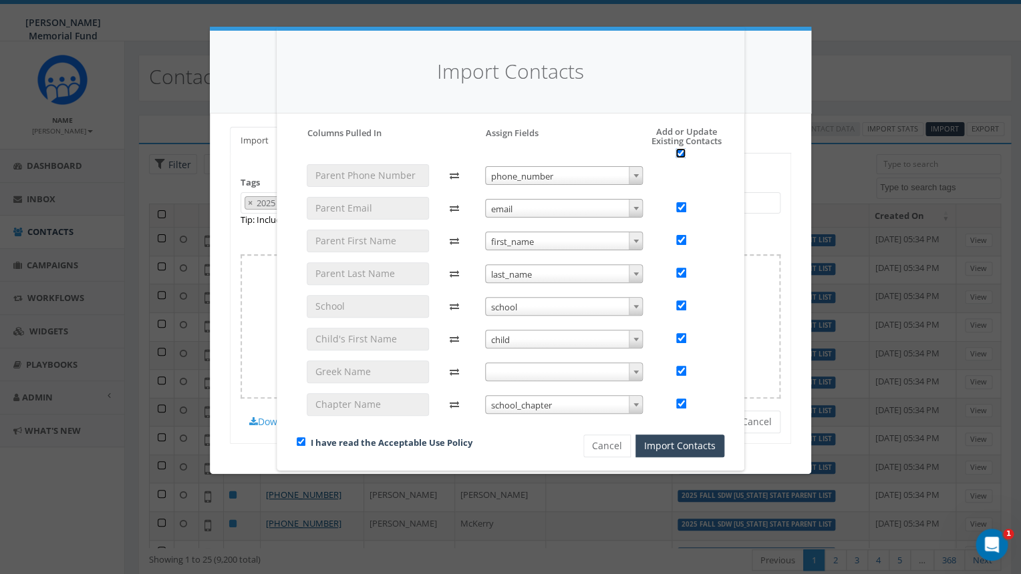
checkbox input "true"
click at [680, 454] on button "Import Contacts" at bounding box center [679, 446] width 89 height 23
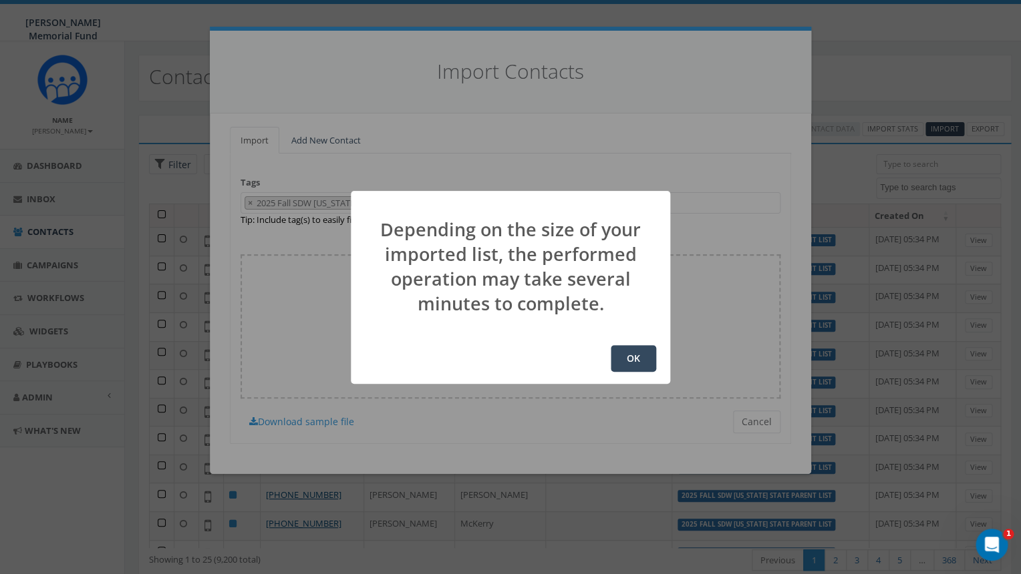
click at [630, 359] on button "OK" at bounding box center [632, 358] width 45 height 27
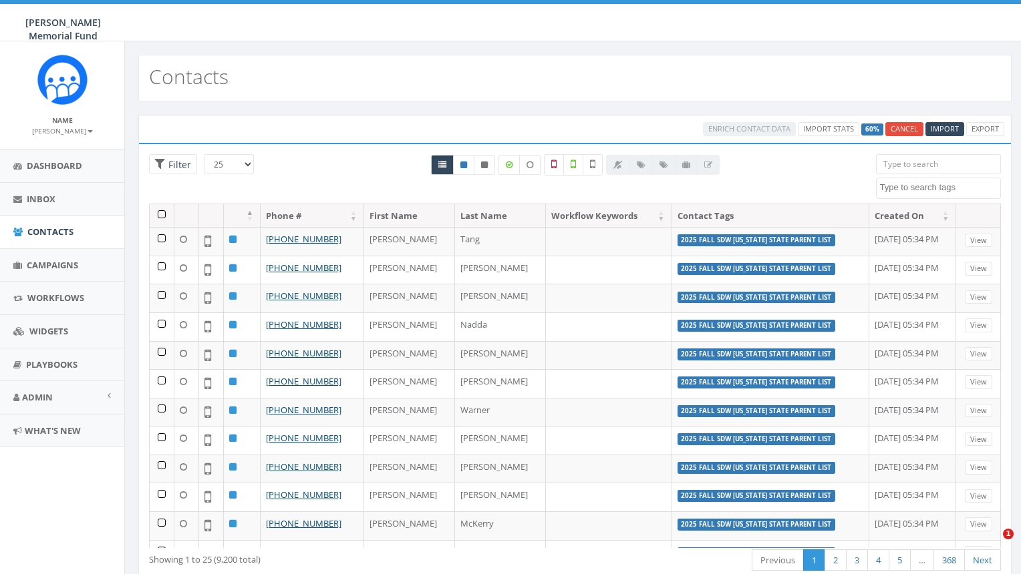
select select
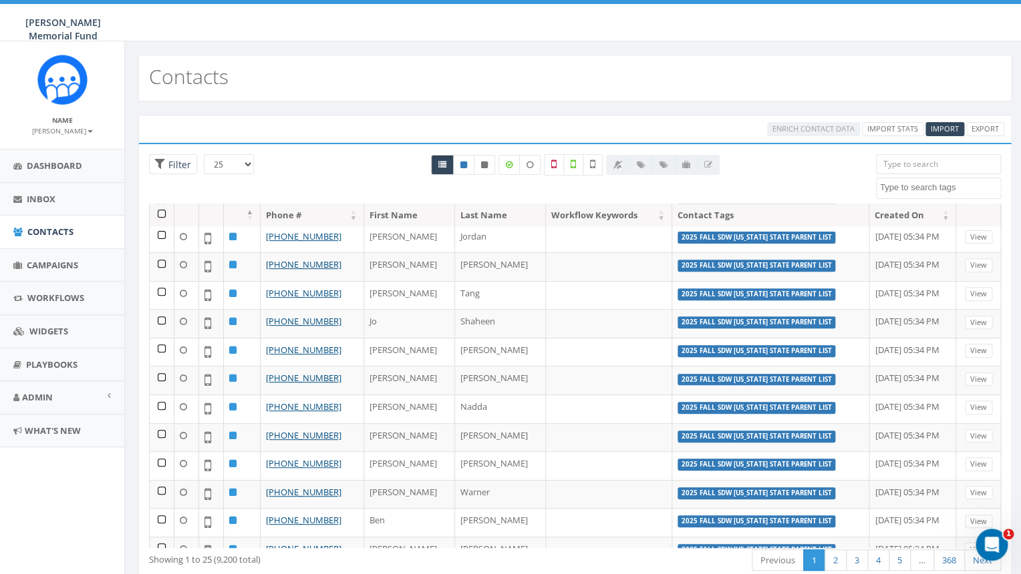
scroll to position [385, 0]
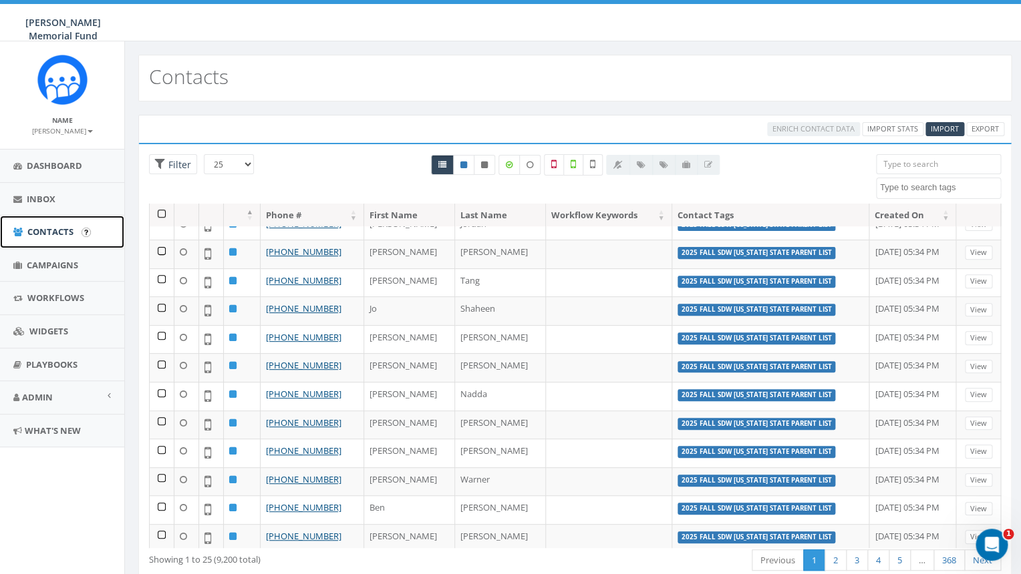
click at [53, 233] on span "Contacts" at bounding box center [50, 232] width 46 height 12
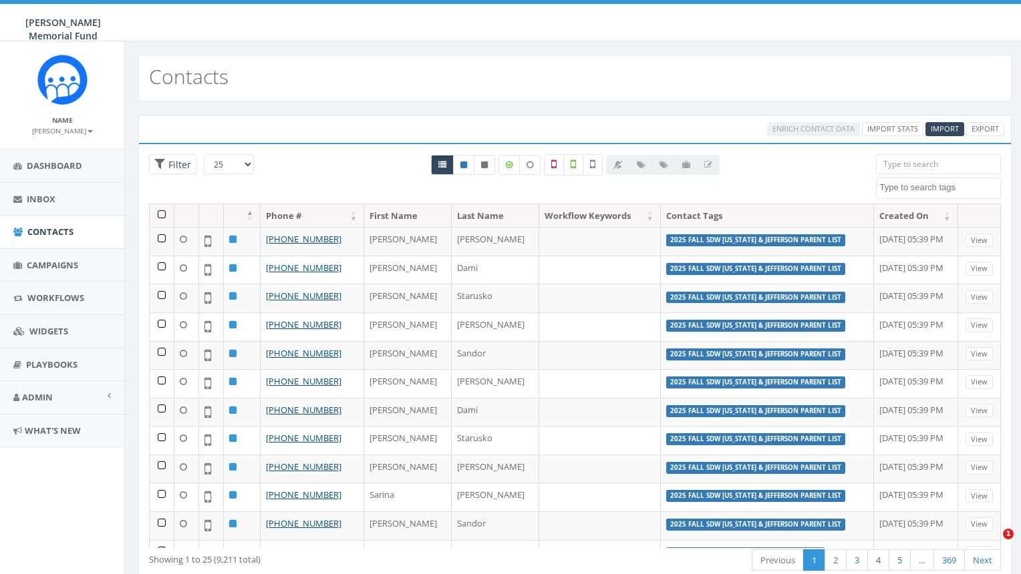
select select
click at [943, 132] on span "Import" at bounding box center [944, 129] width 28 height 10
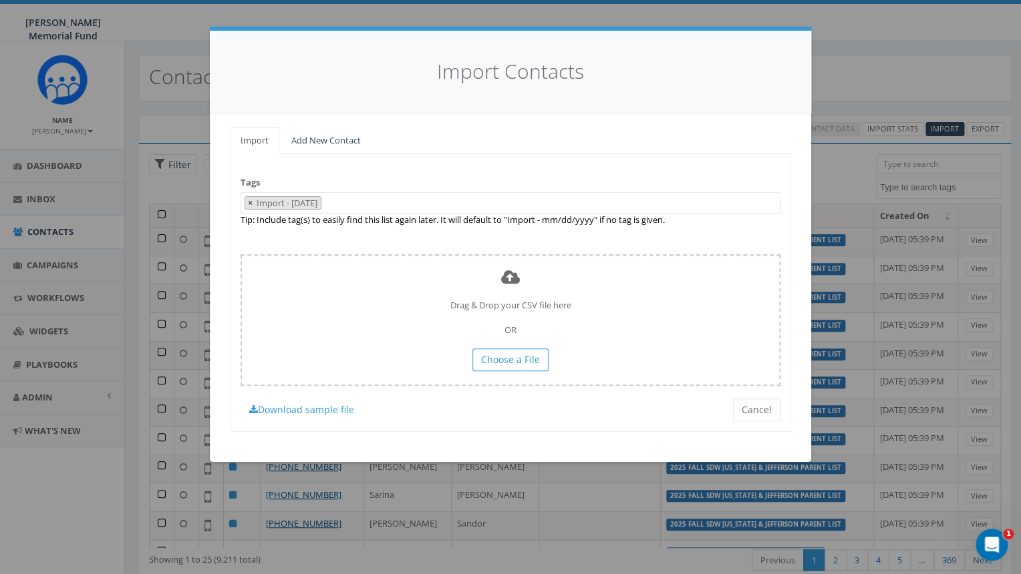
click at [250, 203] on span "×" at bounding box center [250, 203] width 5 height 12
select select
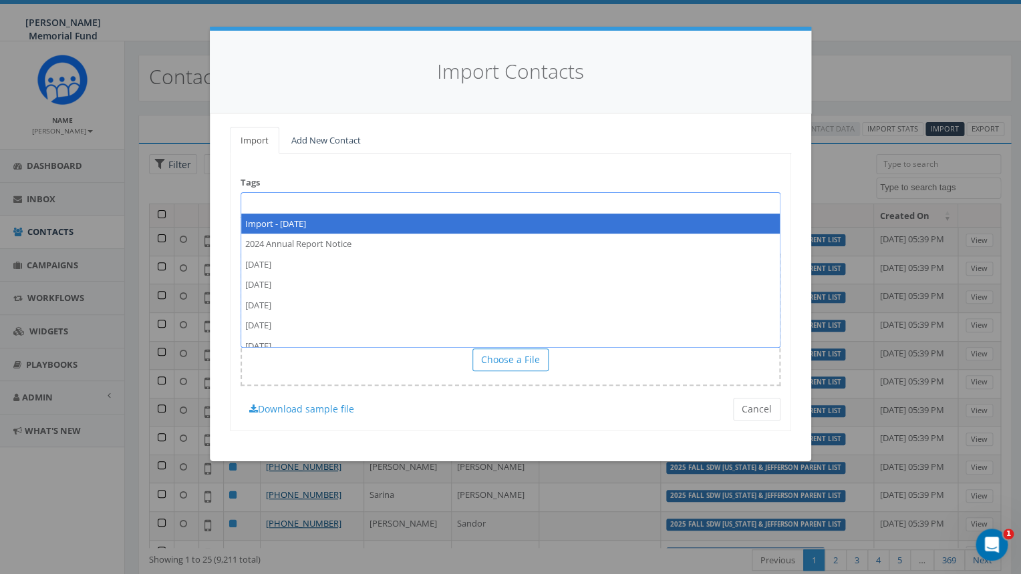
click at [253, 203] on span at bounding box center [510, 202] width 540 height 21
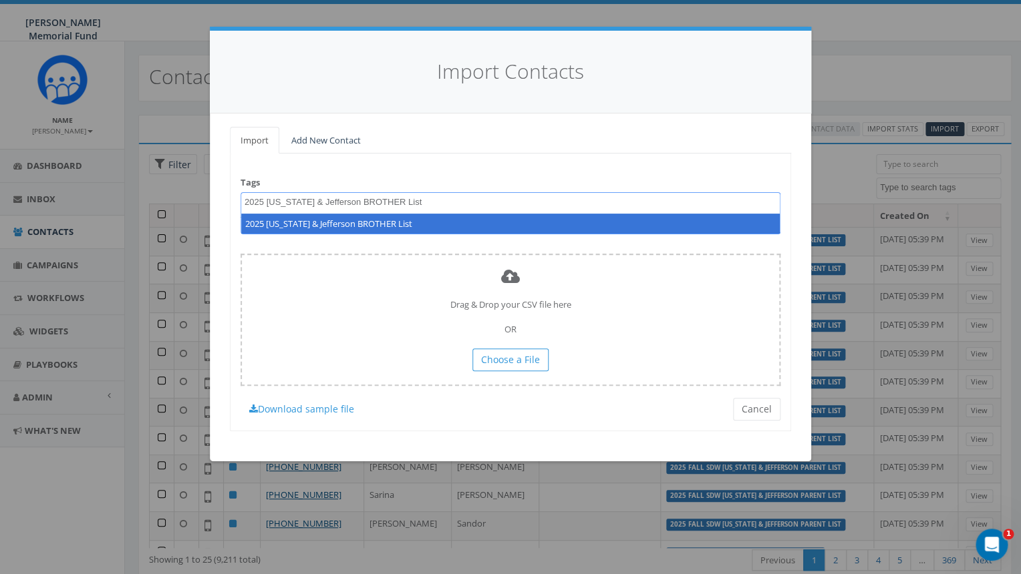
type textarea "2025 Washington & Jefferson BROTHER List"
select select "2025 Washington & Jefferson BROTHER List"
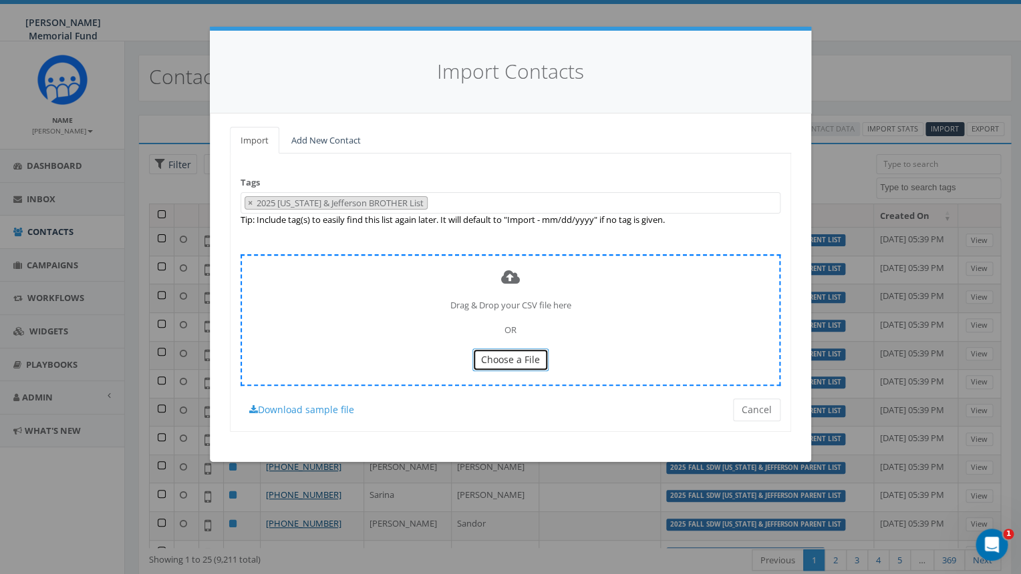
click at [512, 363] on span "Choose a File" at bounding box center [510, 359] width 59 height 13
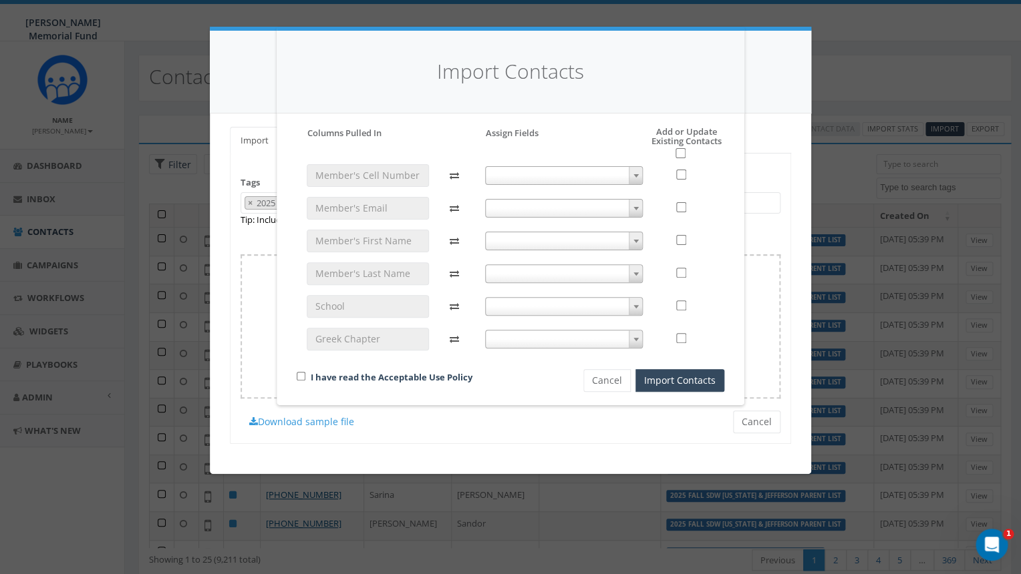
click at [562, 169] on span at bounding box center [564, 175] width 158 height 19
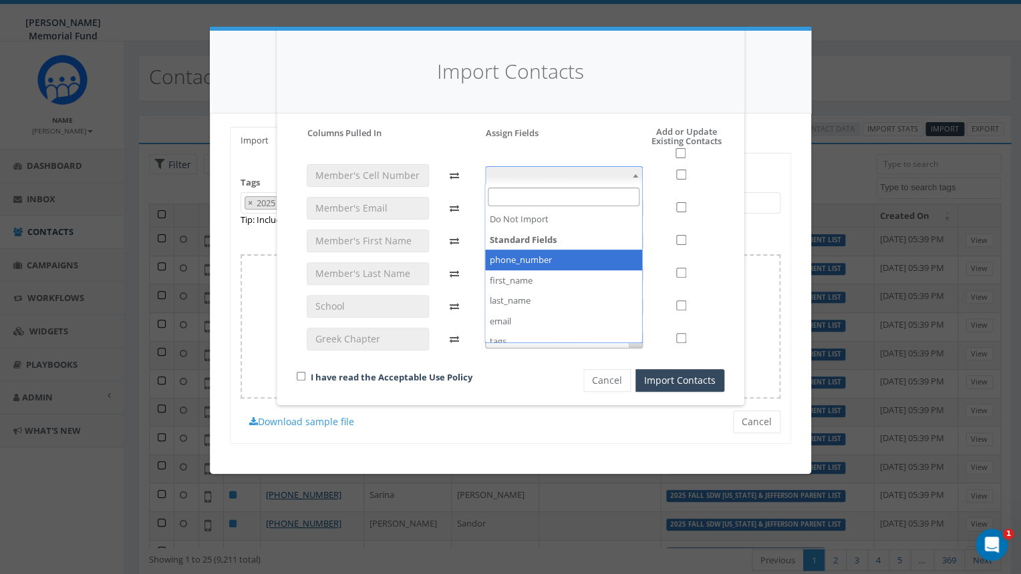
drag, startPoint x: 504, startPoint y: 242, endPoint x: 504, endPoint y: 260, distance: 18.0
select select "phone_number"
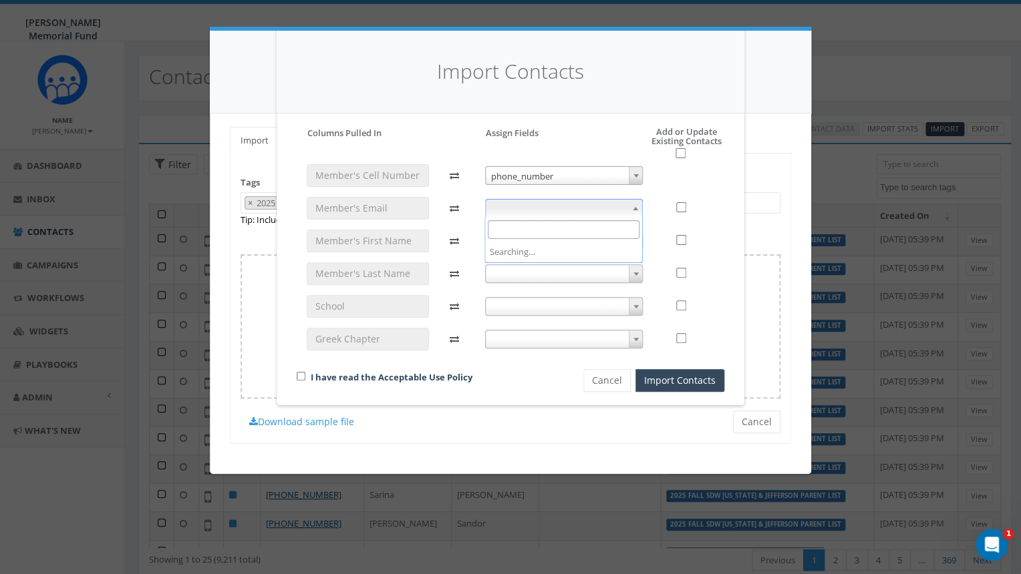
click at [524, 202] on span at bounding box center [564, 208] width 158 height 19
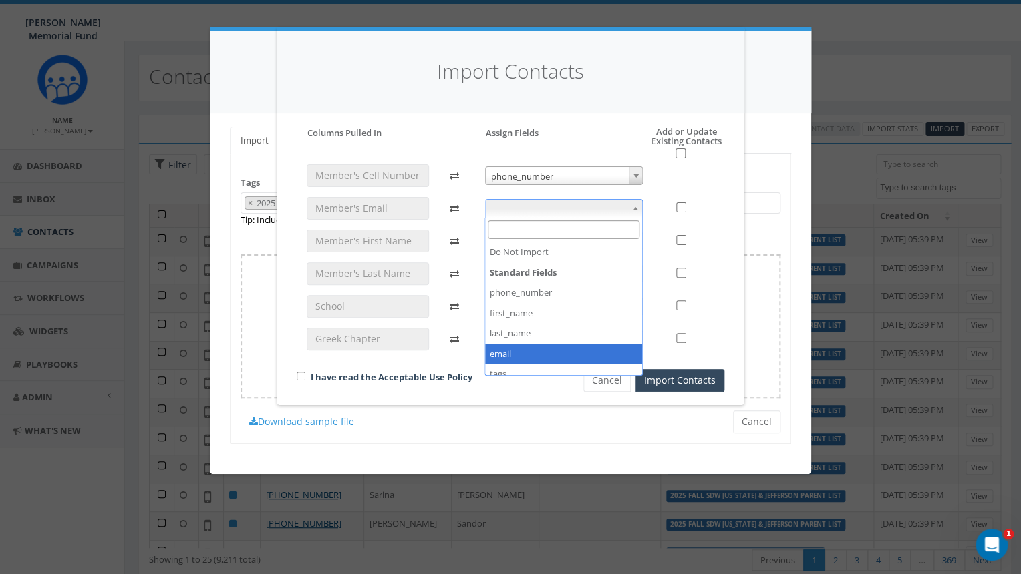
select select "email"
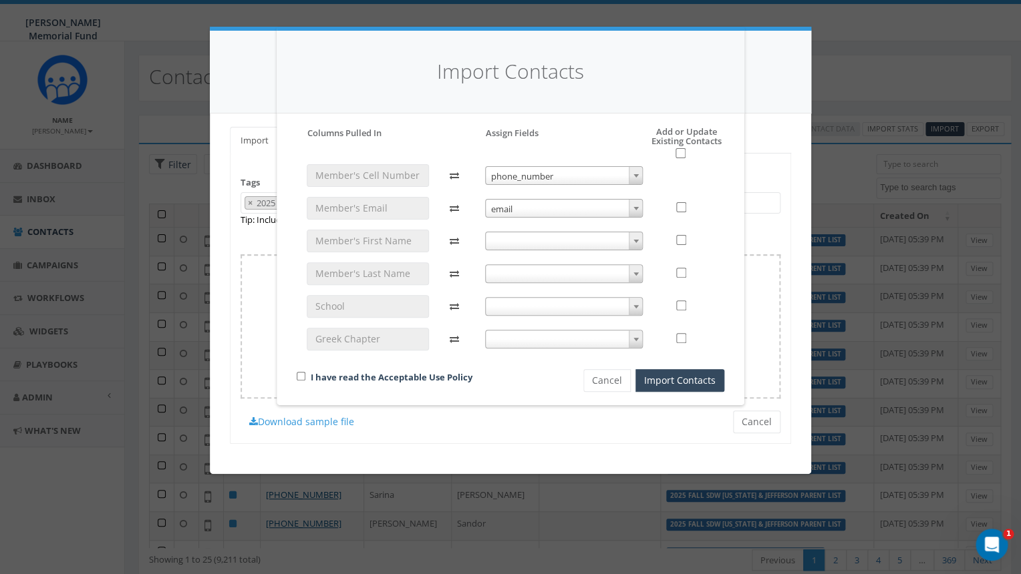
click at [524, 240] on span at bounding box center [564, 241] width 158 height 19
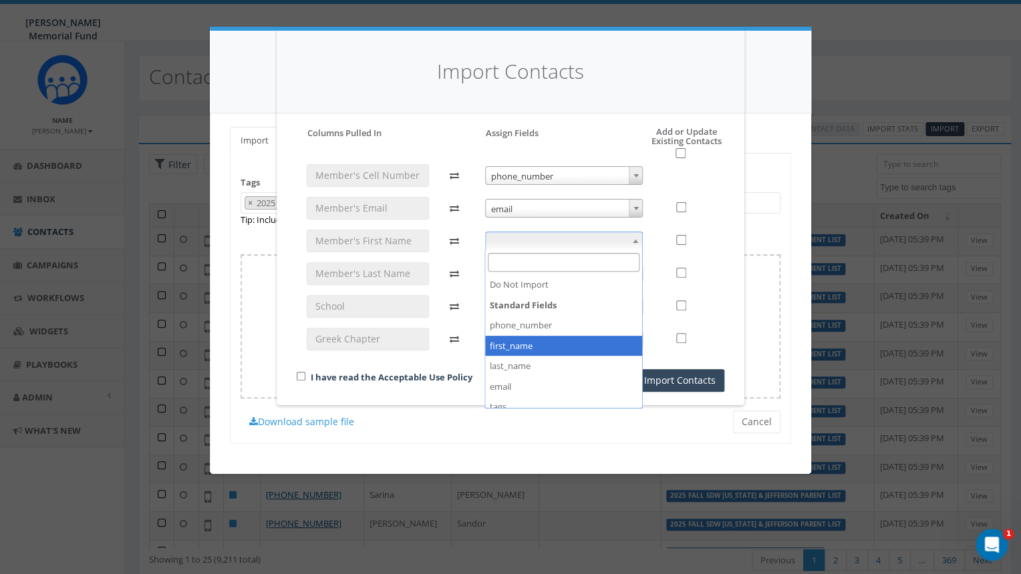
select select "first_name"
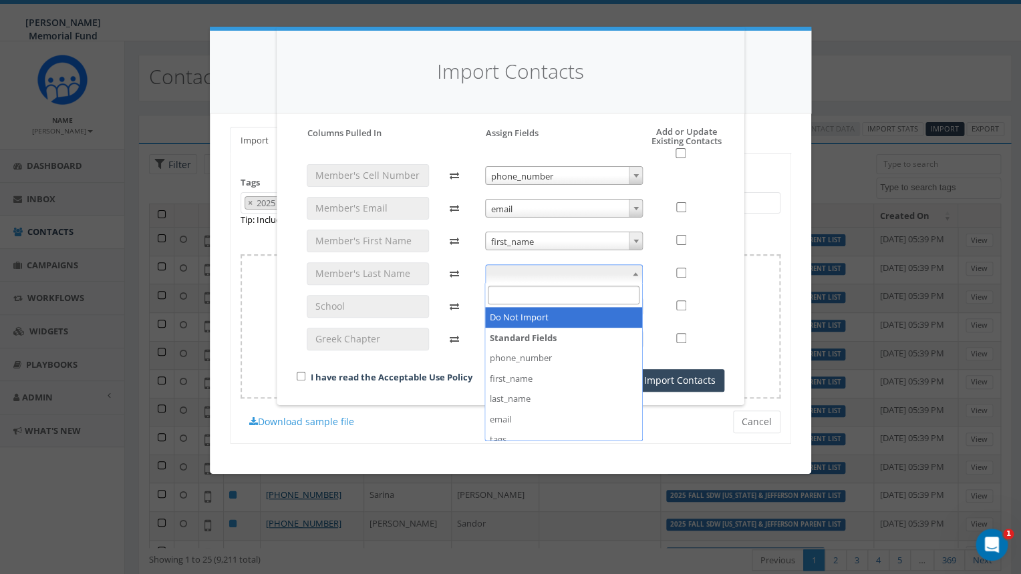
click at [535, 270] on span at bounding box center [564, 273] width 158 height 19
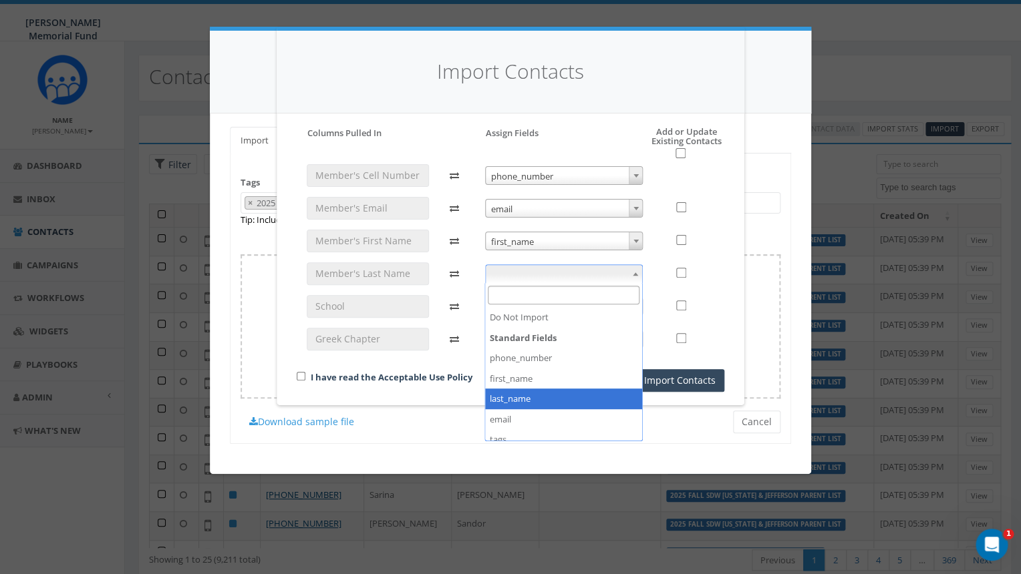
select select "last_name"
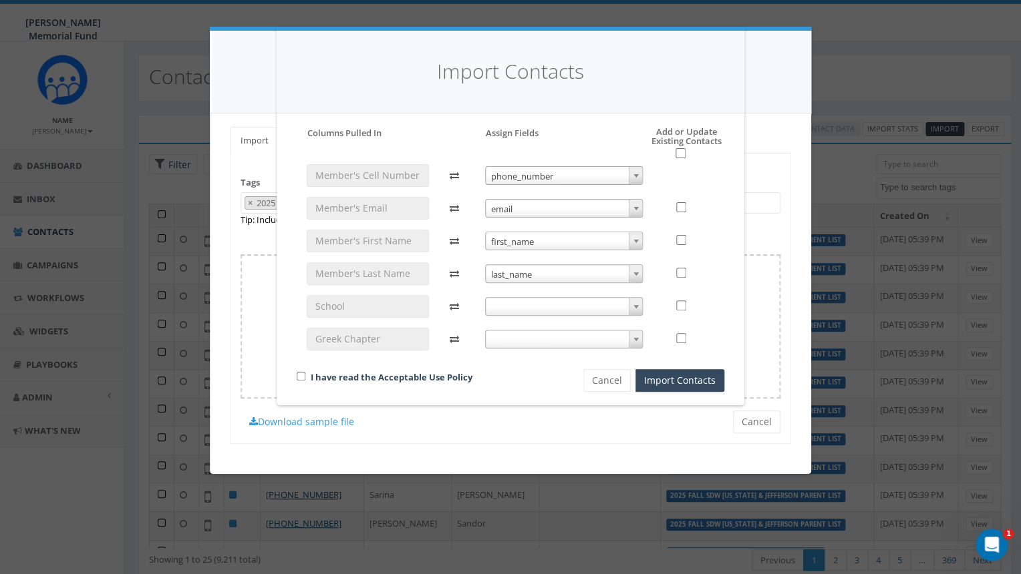
click at [540, 304] on span at bounding box center [564, 306] width 158 height 19
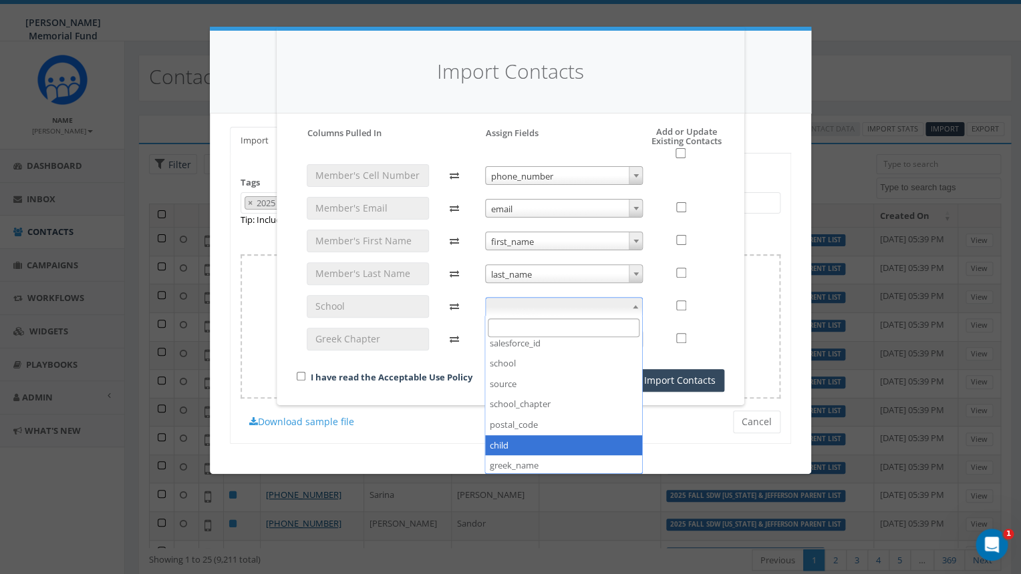
scroll to position [210, 0]
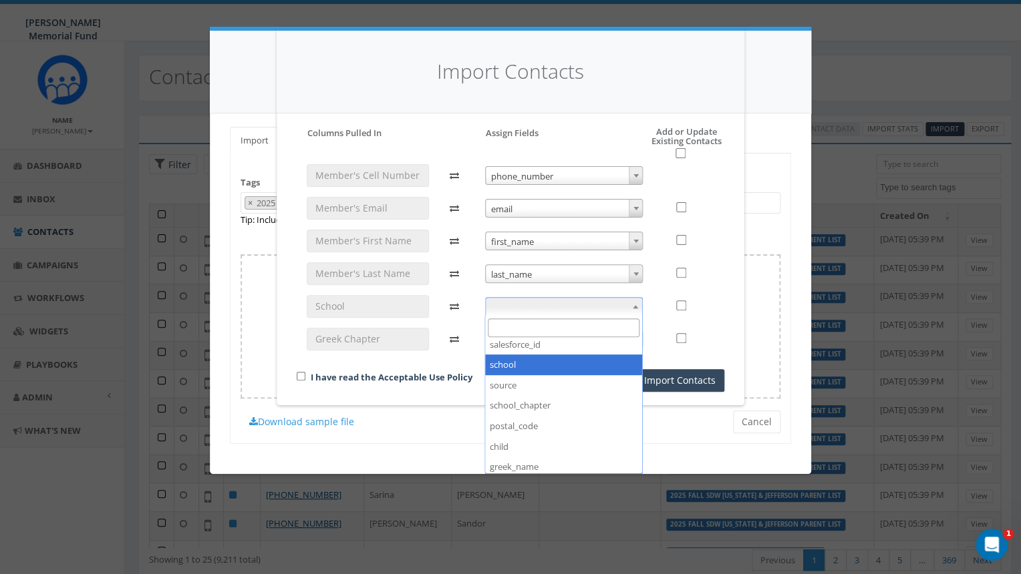
select select "school"
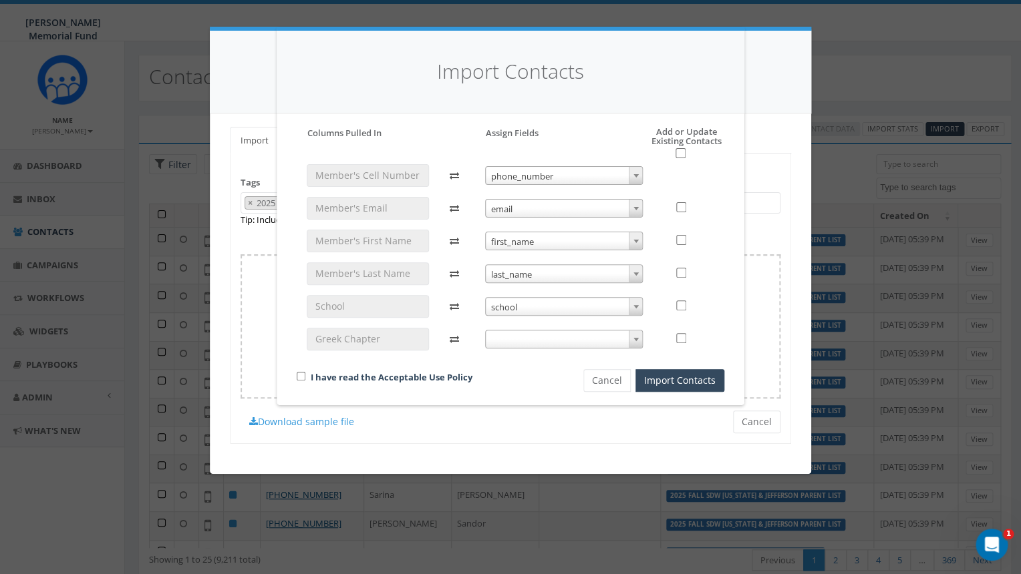
click at [612, 341] on span at bounding box center [564, 339] width 158 height 19
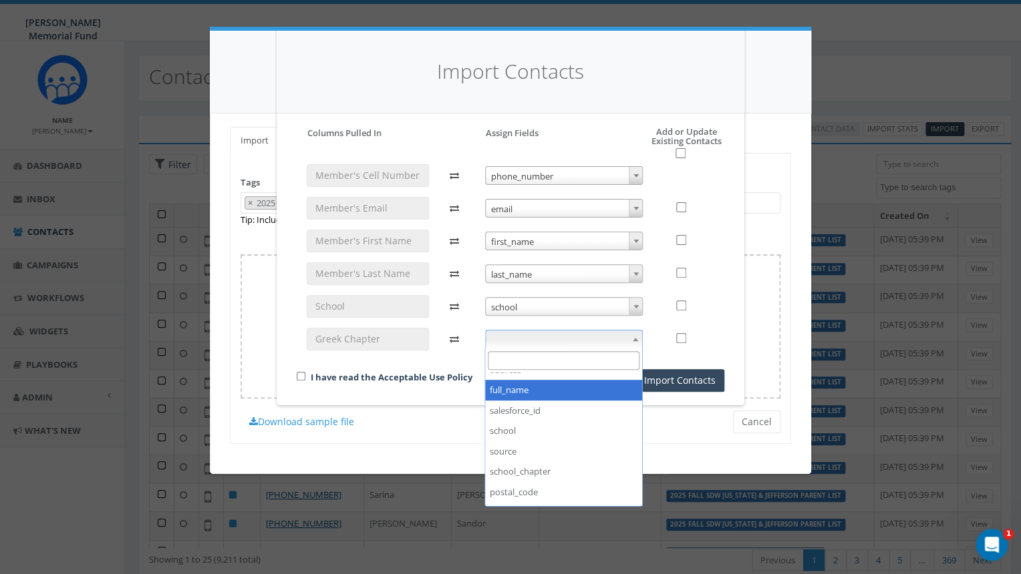
scroll to position [190, 0]
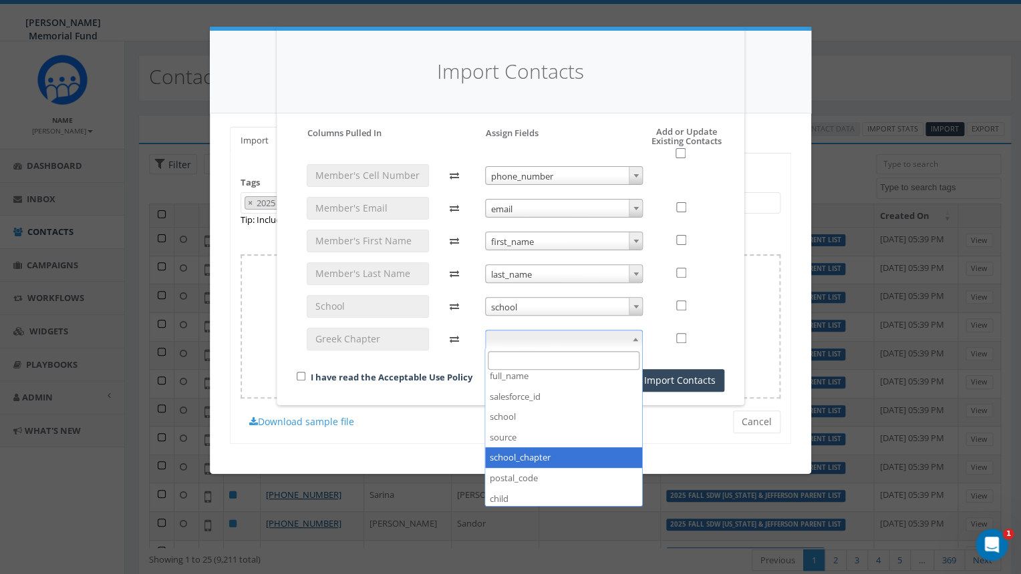
select select "school_chapter"
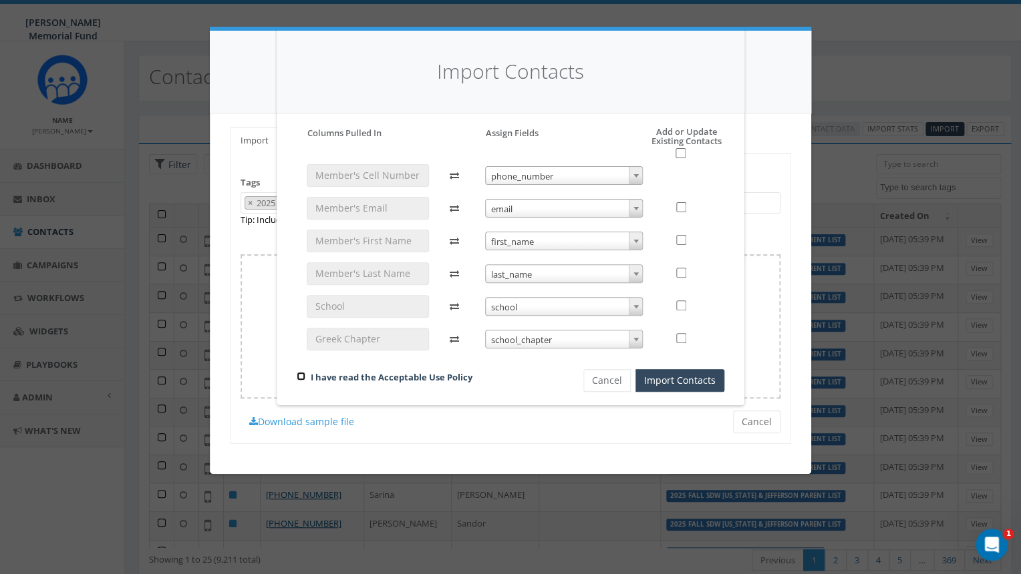
click at [298, 377] on input "checkbox" at bounding box center [301, 376] width 9 height 9
checkbox input "true"
click at [682, 149] on input "checkbox" at bounding box center [680, 153] width 10 height 10
checkbox input "true"
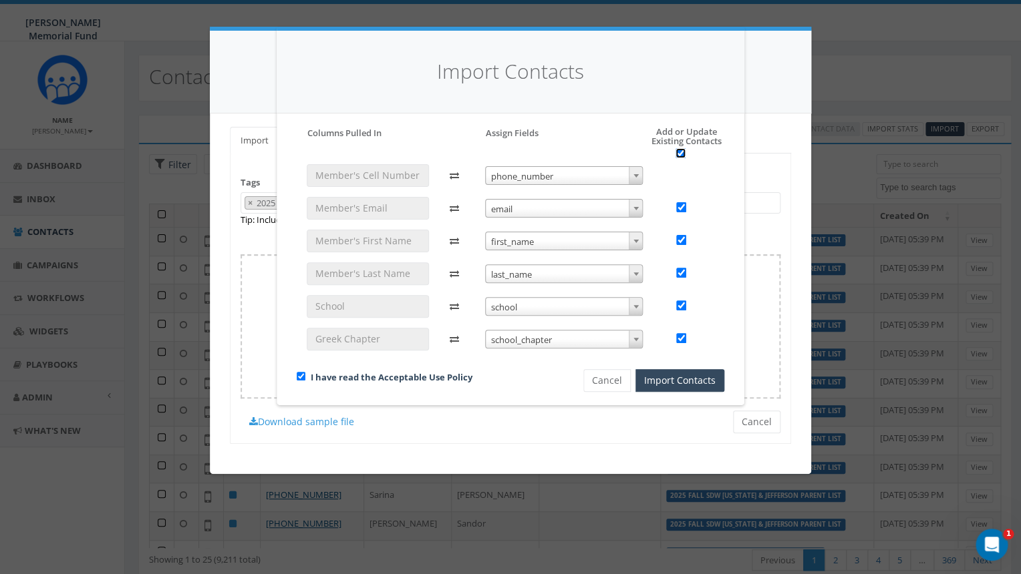
checkbox input "true"
click at [669, 380] on button "Import Contacts" at bounding box center [679, 380] width 89 height 23
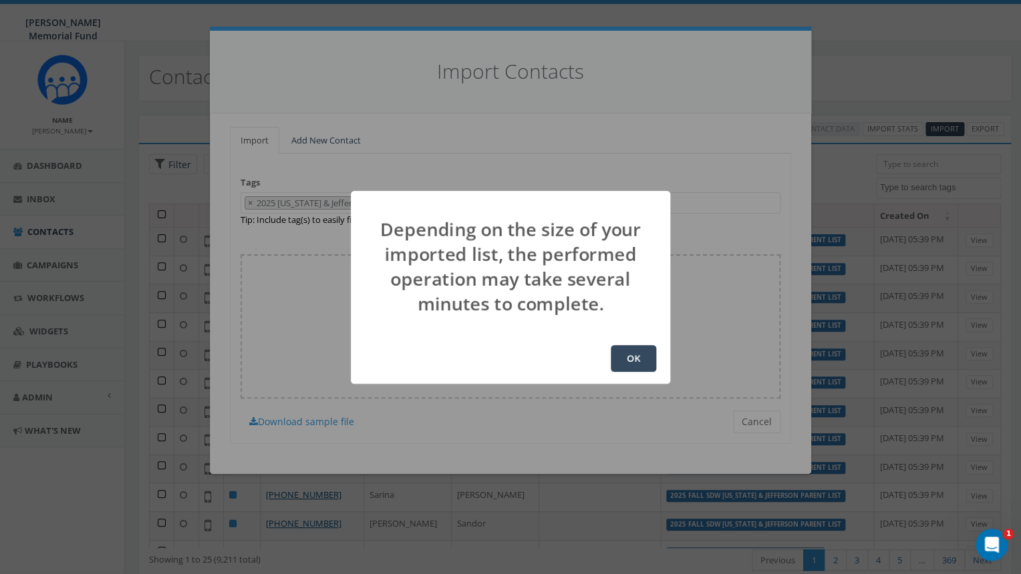
click at [636, 363] on button "OK" at bounding box center [632, 358] width 45 height 27
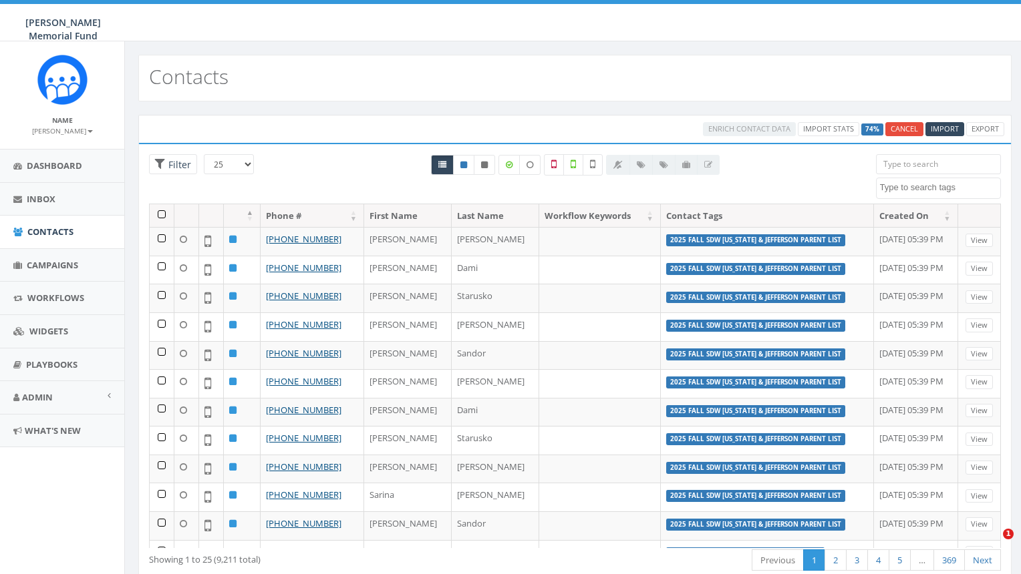
select select
